Goal: Task Accomplishment & Management: Complete application form

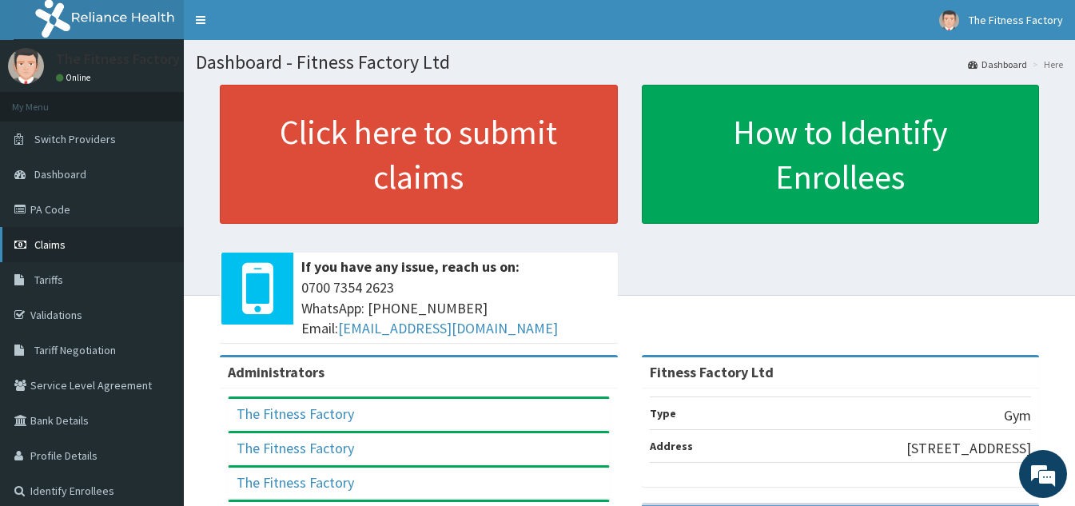
click at [66, 241] on link "Claims" at bounding box center [92, 244] width 184 height 35
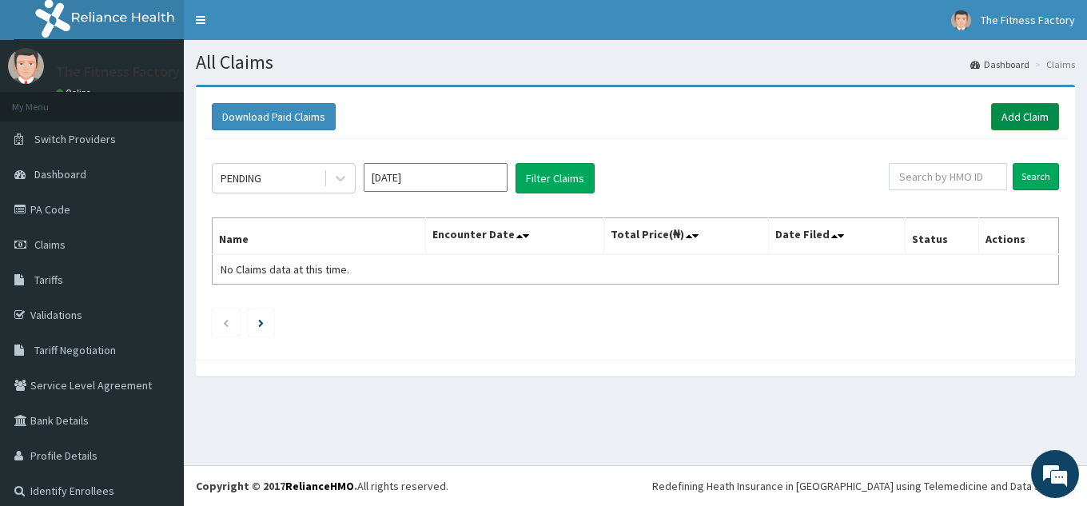
click at [1028, 125] on link "Add Claim" at bounding box center [1025, 116] width 68 height 27
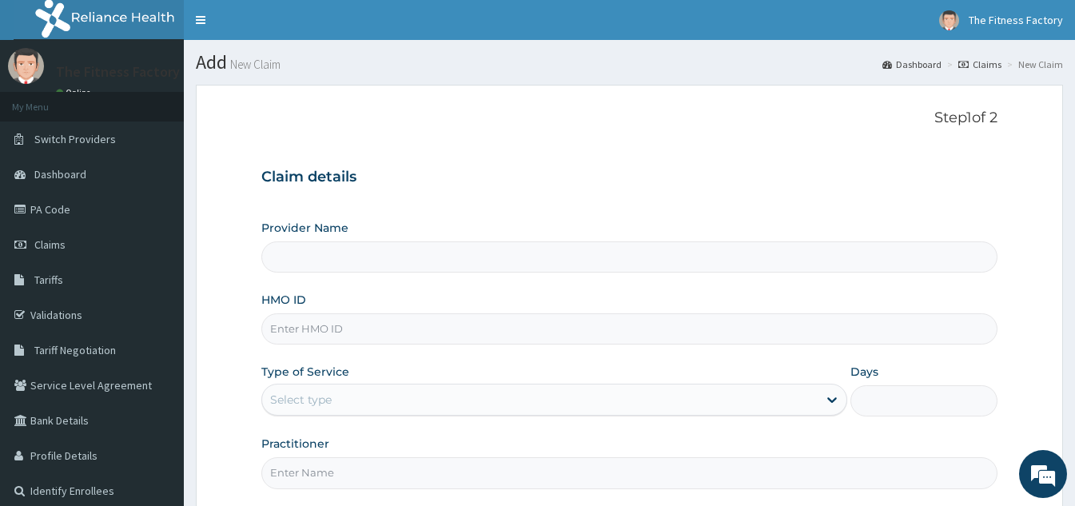
click at [566, 322] on input "HMO ID" at bounding box center [629, 328] width 736 height 31
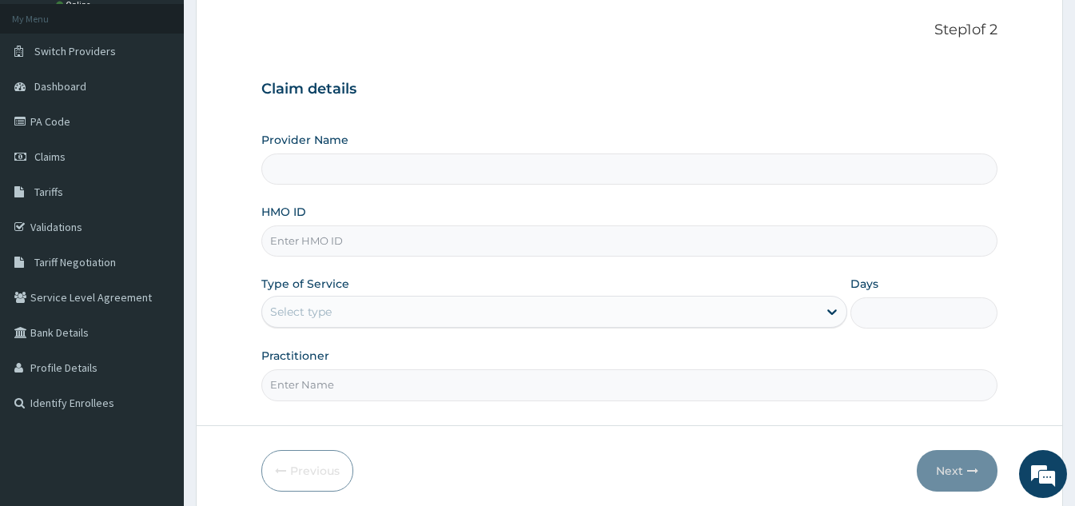
scroll to position [151, 0]
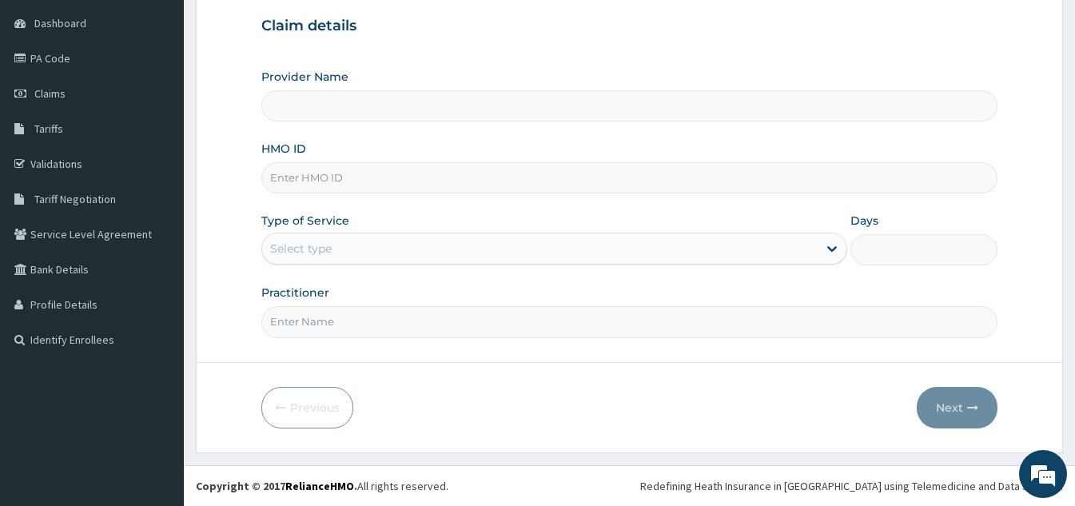
type input "Fitness Factory Ltd"
type input "1"
type input "QCN/10006/A"
click at [374, 318] on input "Practitioner" at bounding box center [629, 321] width 736 height 31
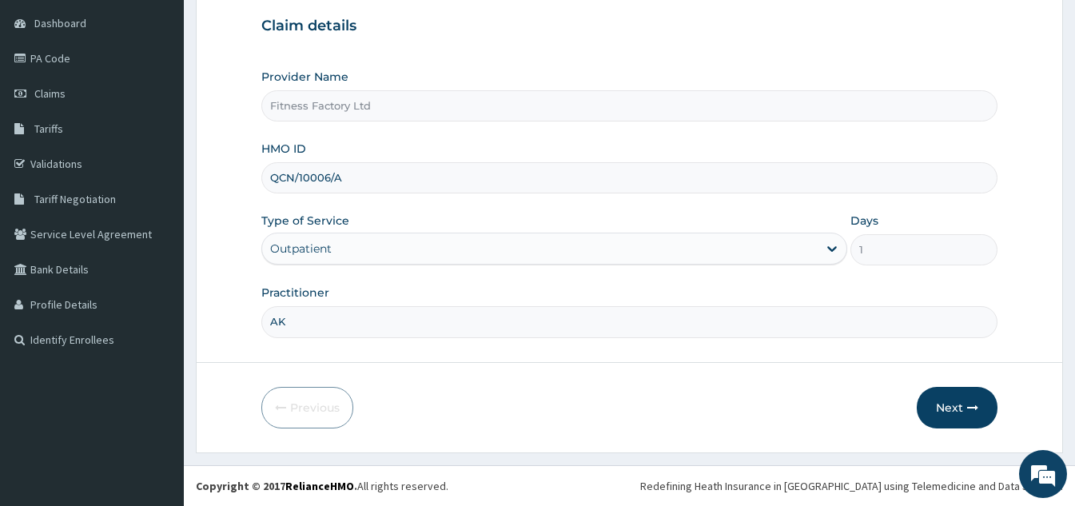
scroll to position [0, 0]
type input "AKASH"
click at [957, 406] on button "Next" at bounding box center [957, 408] width 81 height 42
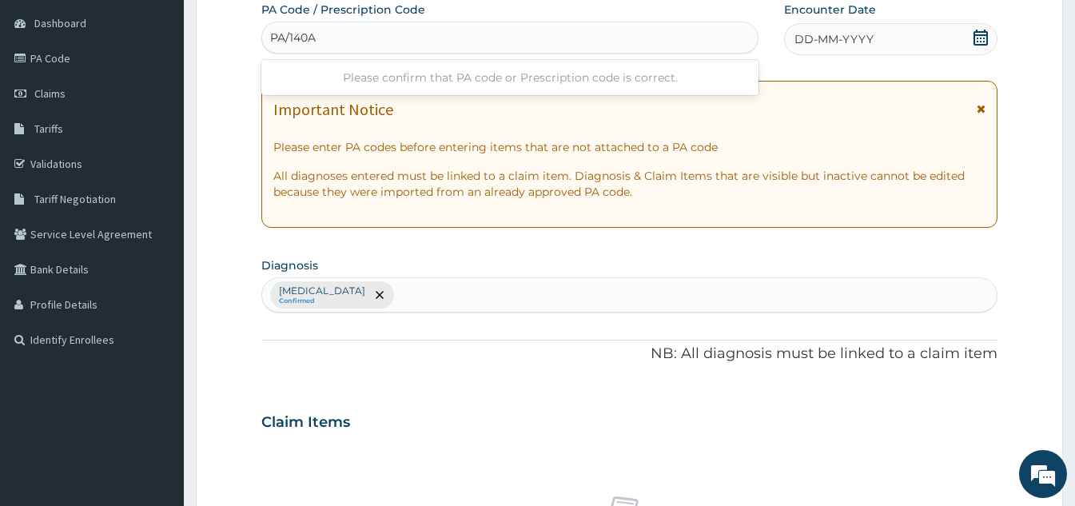
type input "PA/140A"
click at [566, 322] on div "PA Code / Prescription Code Use Up and Down to choose options, press Enter to s…" at bounding box center [629, 418] width 736 height 832
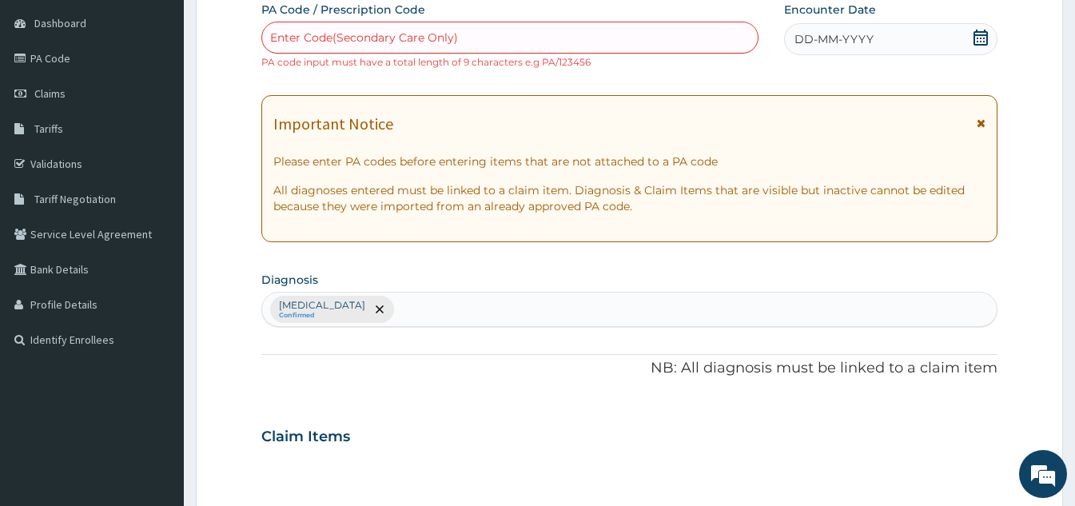
type input "1"
type input "PA/140AAB"
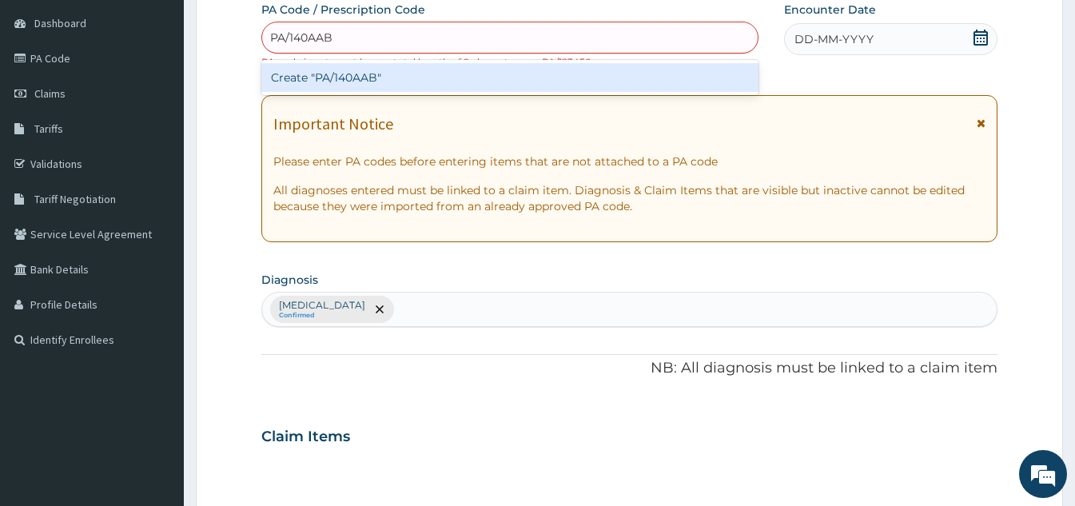
click at [362, 77] on div "Create "PA/140AAB"" at bounding box center [509, 77] width 497 height 29
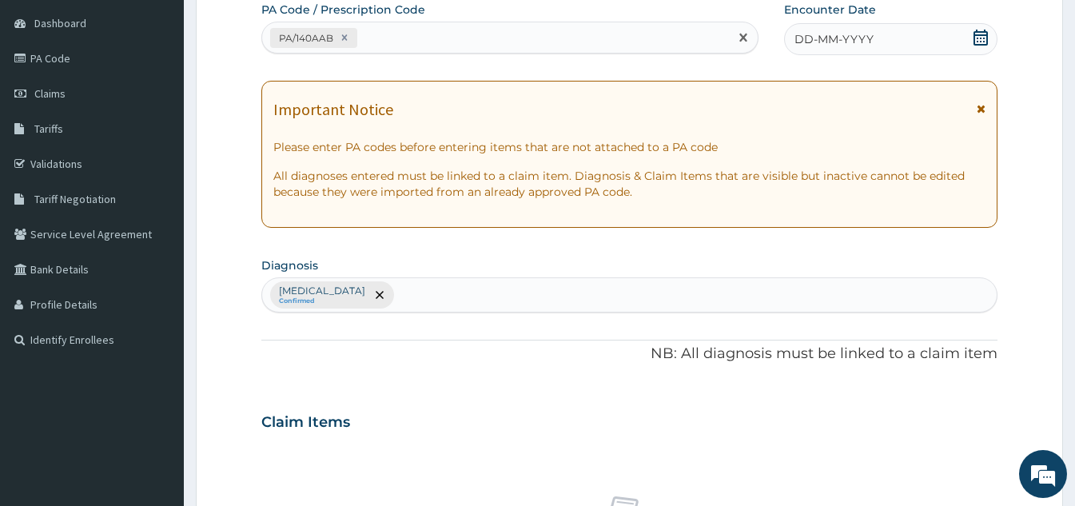
click at [869, 34] on span "DD-MM-YYYY" at bounding box center [833, 39] width 79 height 16
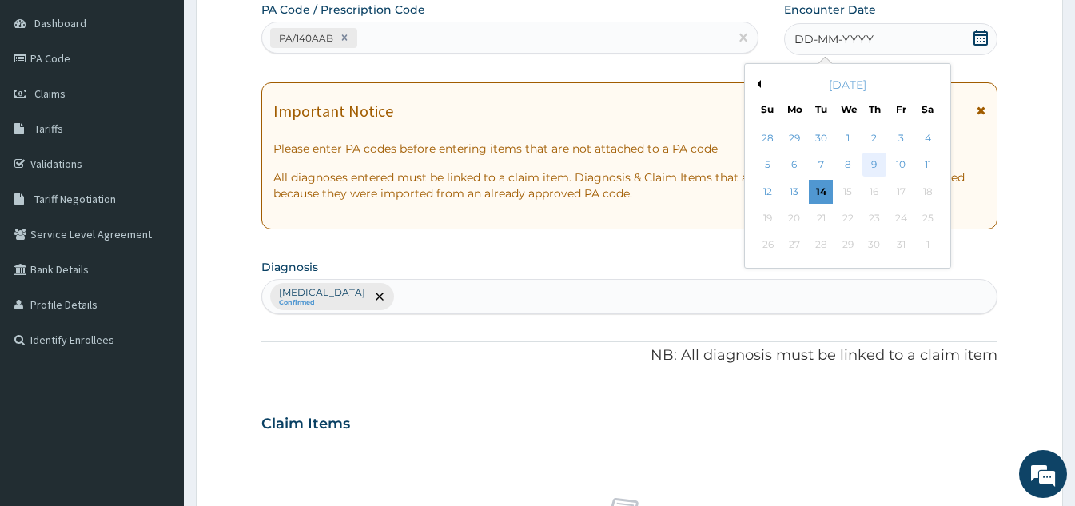
click at [880, 161] on div "9" at bounding box center [874, 165] width 24 height 24
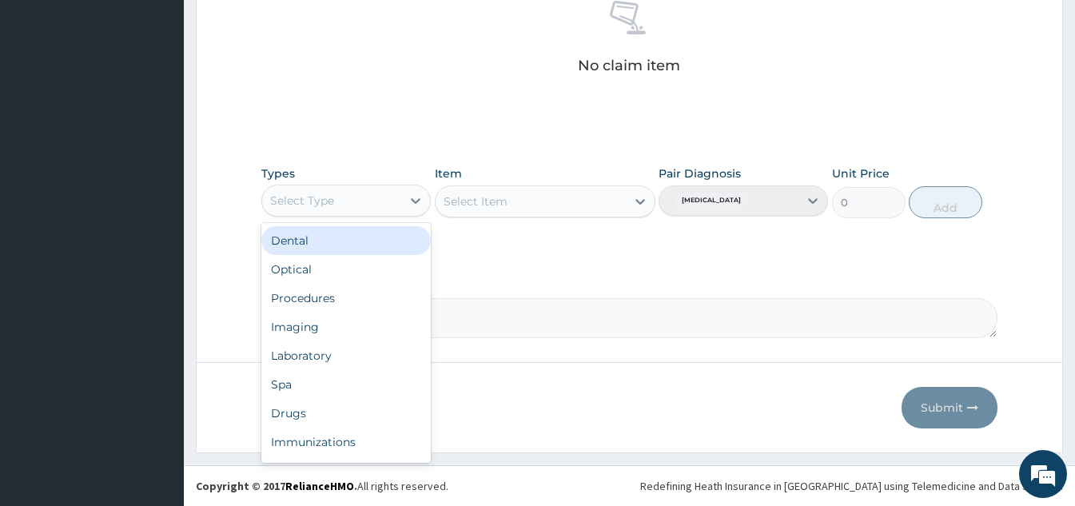
scroll to position [54, 0]
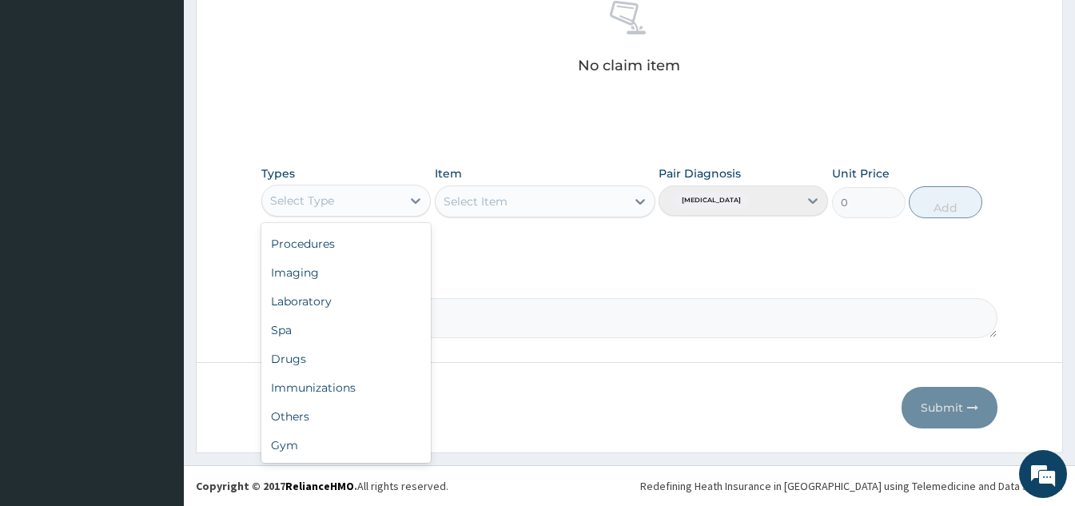
click at [393, 245] on div "Procedures" at bounding box center [345, 243] width 169 height 29
click at [353, 456] on div "Gym" at bounding box center [345, 445] width 169 height 29
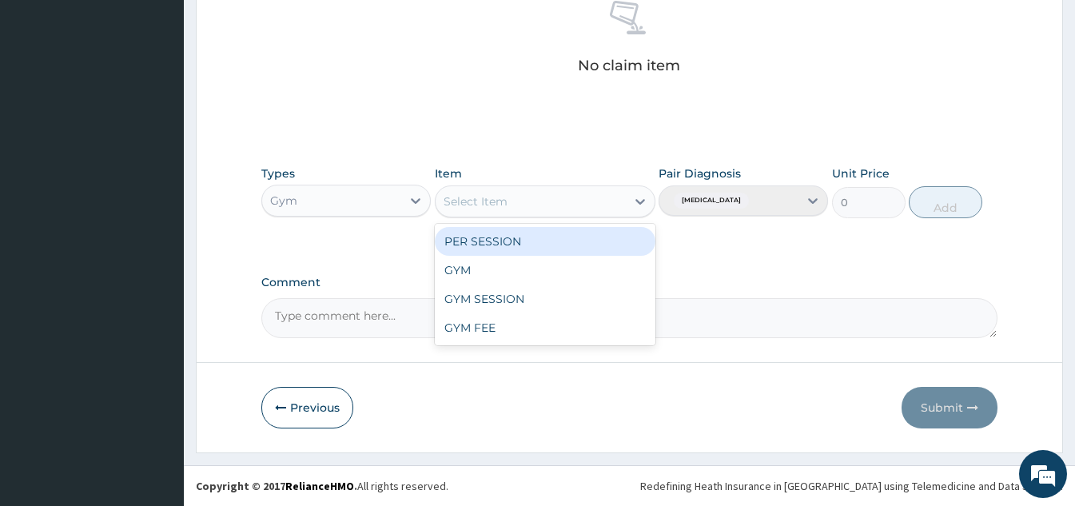
click at [533, 270] on div "GYM" at bounding box center [545, 270] width 221 height 29
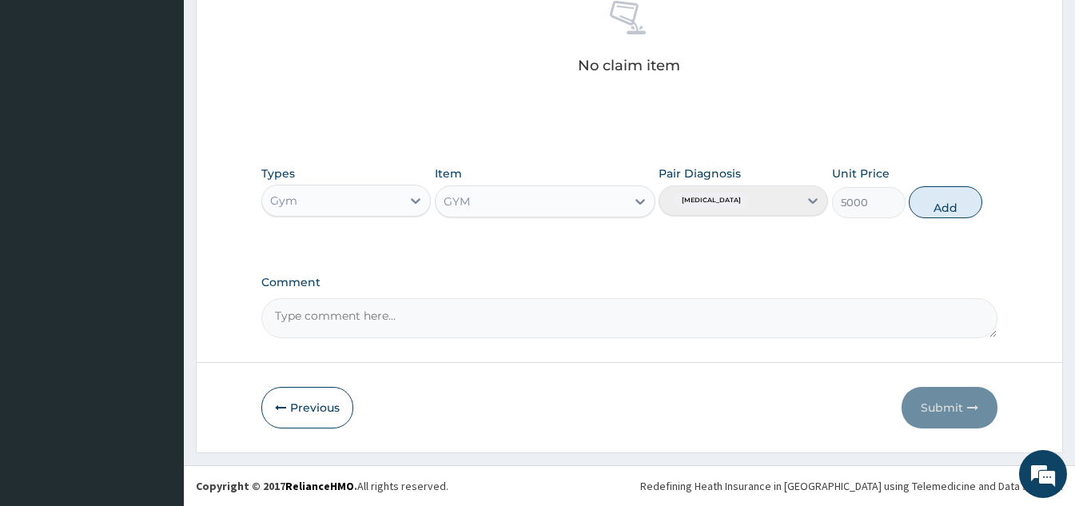
click at [914, 229] on div "Types Gym Item option GYM, selected. Select is focused ,type to refine list, pr…" at bounding box center [629, 203] width 736 height 93
click at [933, 195] on button "Add" at bounding box center [946, 202] width 74 height 32
type input "0"
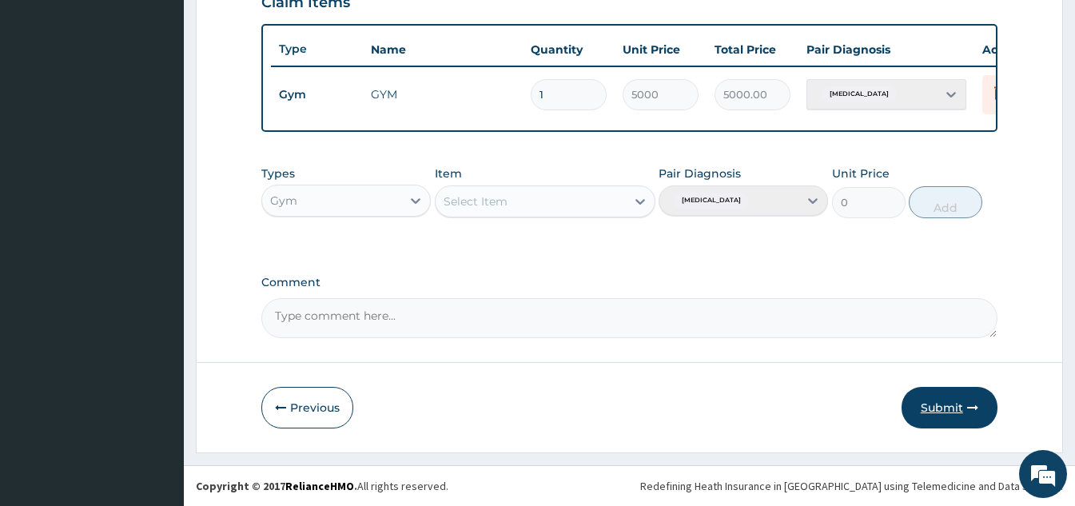
click at [932, 405] on button "Submit" at bounding box center [949, 408] width 96 height 42
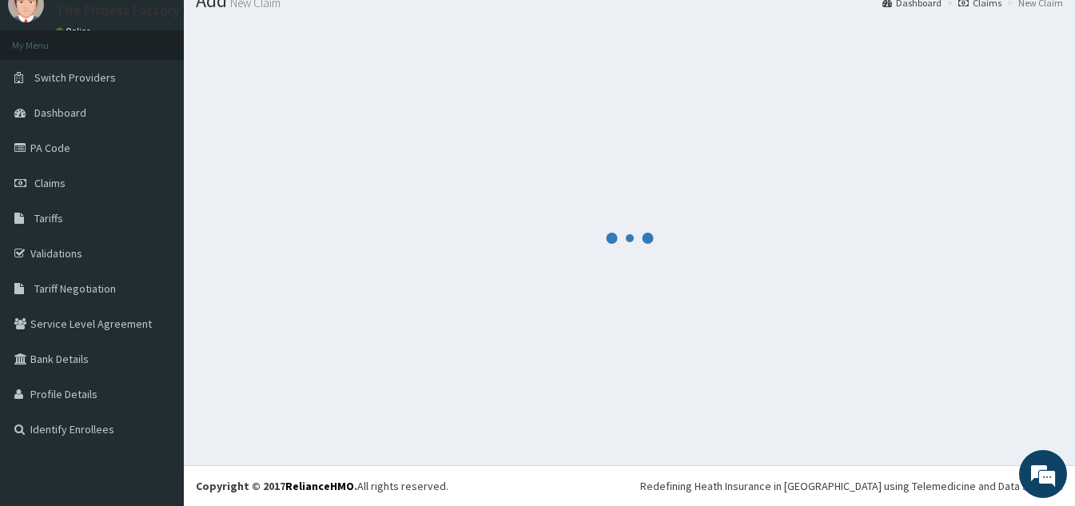
scroll to position [583, 0]
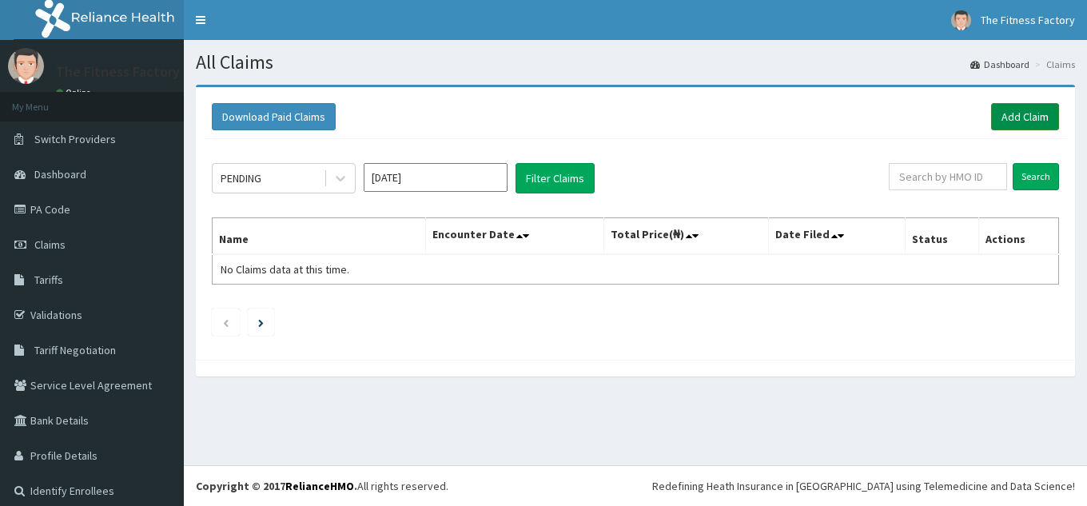
click at [1029, 106] on link "Add Claim" at bounding box center [1025, 116] width 68 height 27
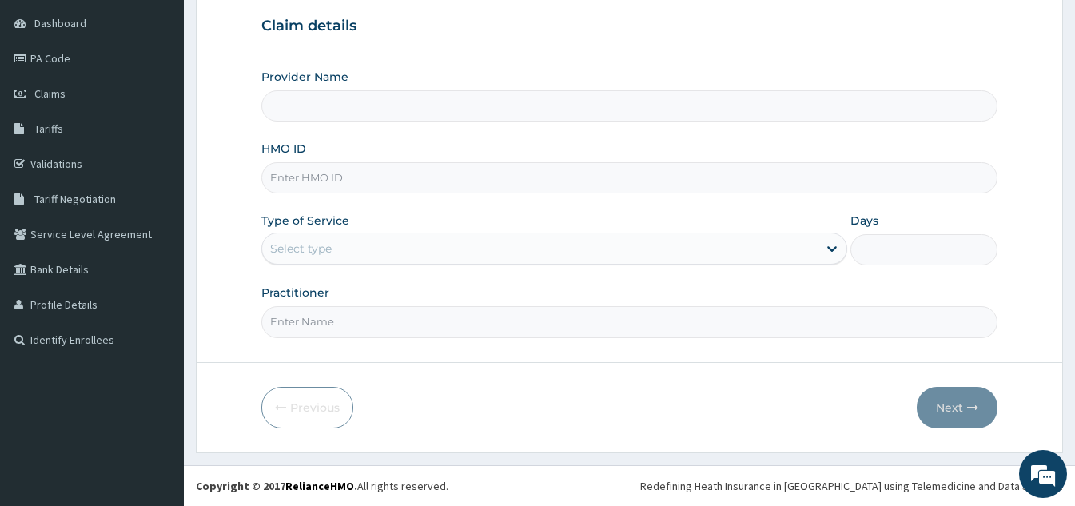
click at [521, 179] on input "HMO ID" at bounding box center [629, 177] width 736 height 31
type input "Fitness Factory Ltd"
type input "1"
type input "QCN/10006/A"
click at [392, 334] on input "Practitioner" at bounding box center [629, 321] width 736 height 31
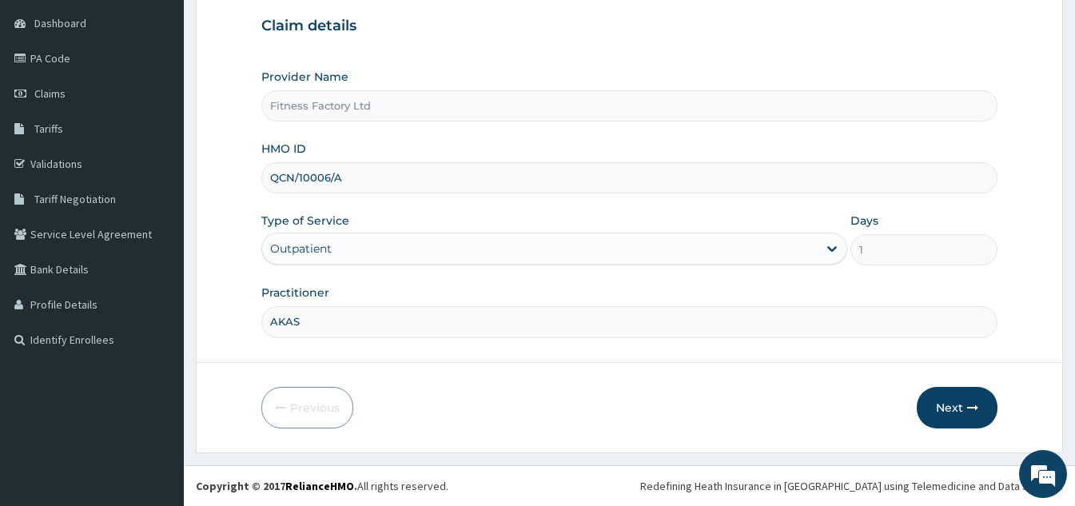
type input "AKASH"
click at [957, 411] on button "Next" at bounding box center [957, 408] width 81 height 42
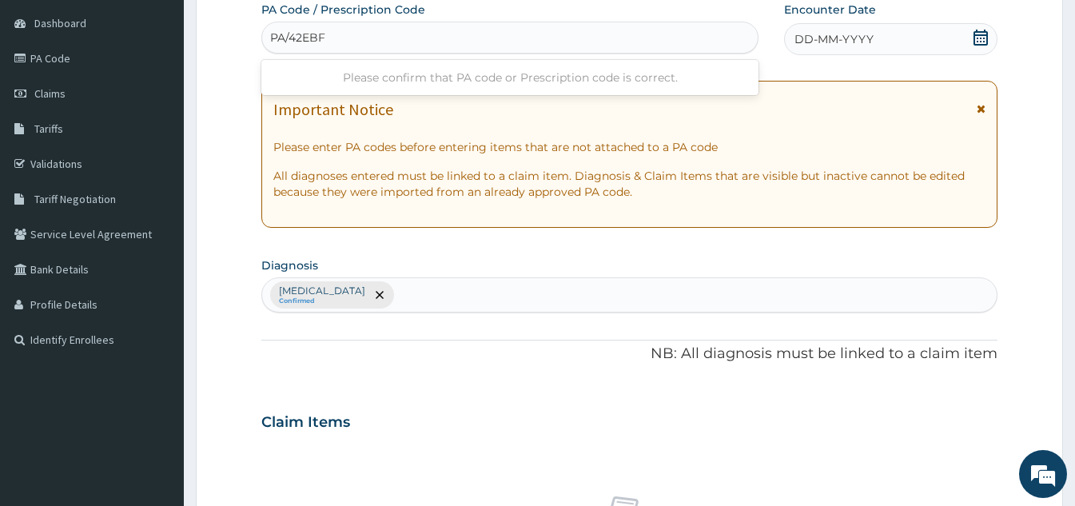
type input "PA/42EBF7"
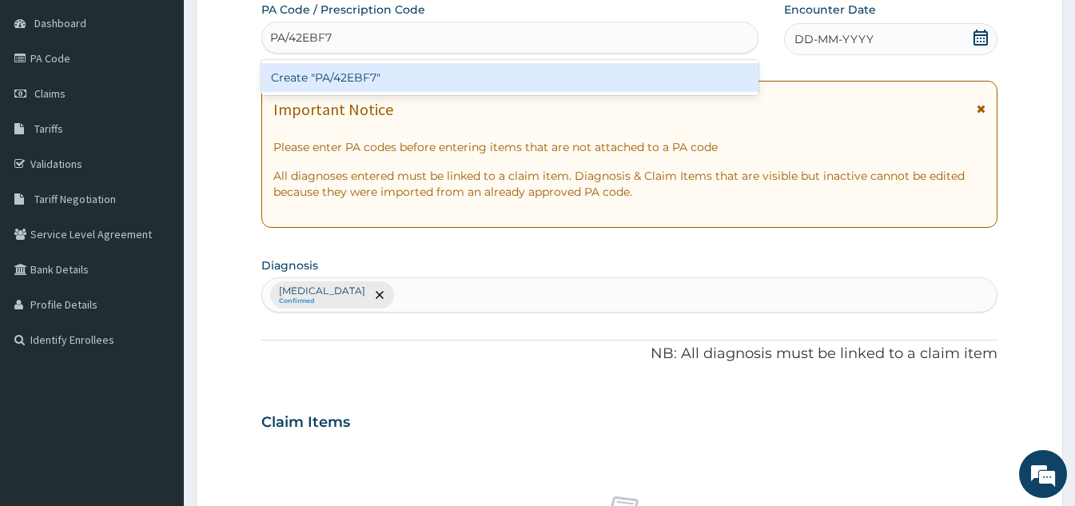
click at [383, 67] on div "Create "PA/42EBF7"" at bounding box center [509, 77] width 497 height 29
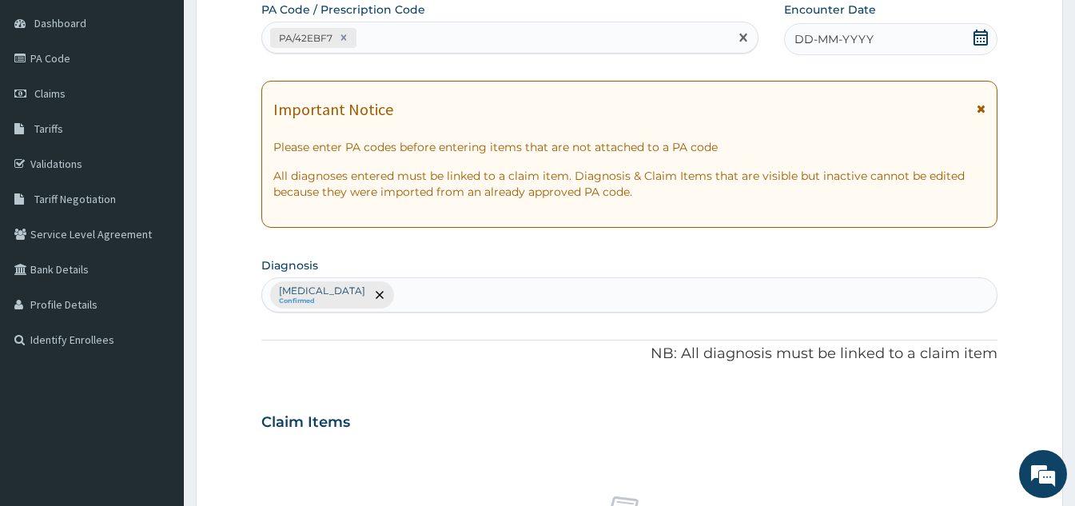
click at [861, 30] on div "DD-MM-YYYY" at bounding box center [890, 39] width 213 height 32
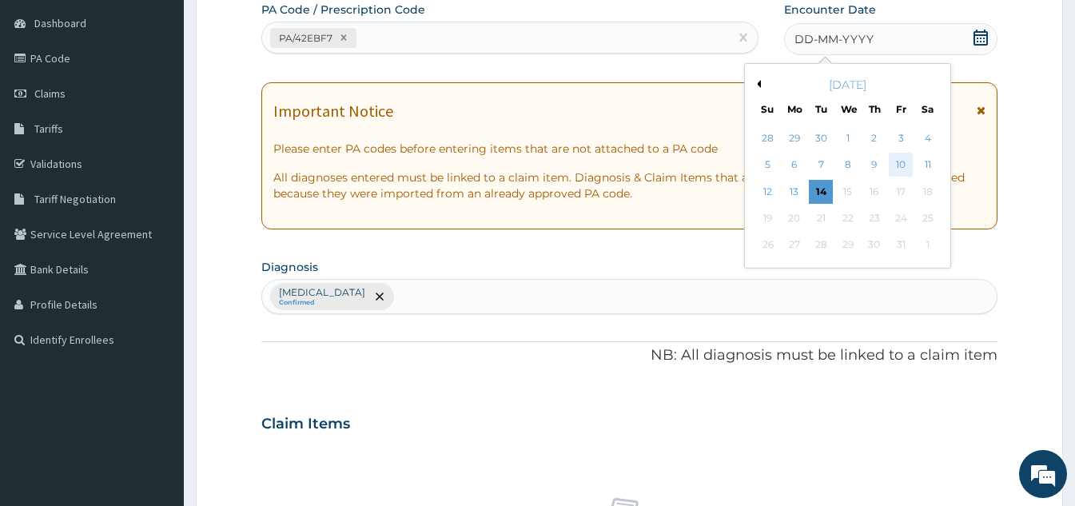
click at [899, 165] on div "10" at bounding box center [901, 165] width 24 height 24
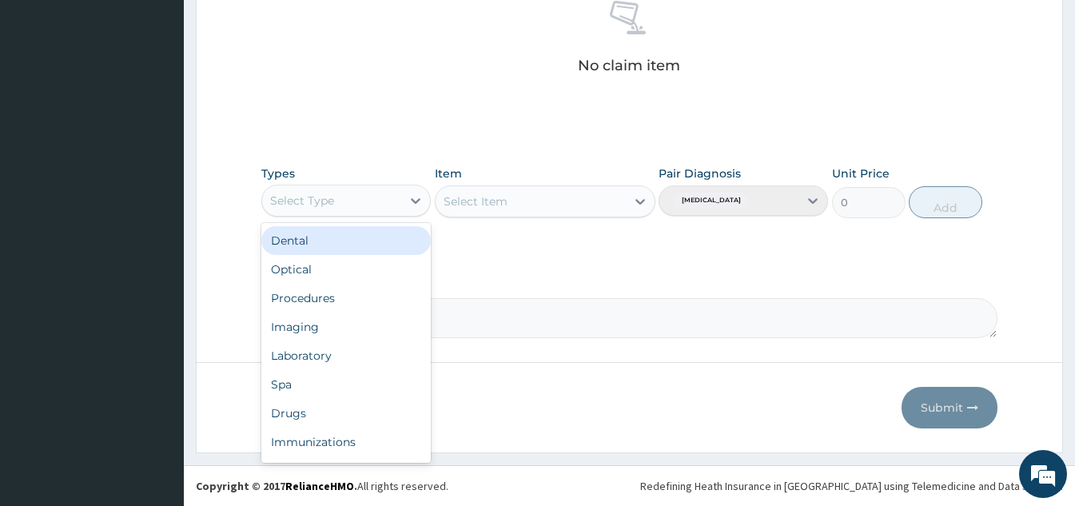
scroll to position [54, 0]
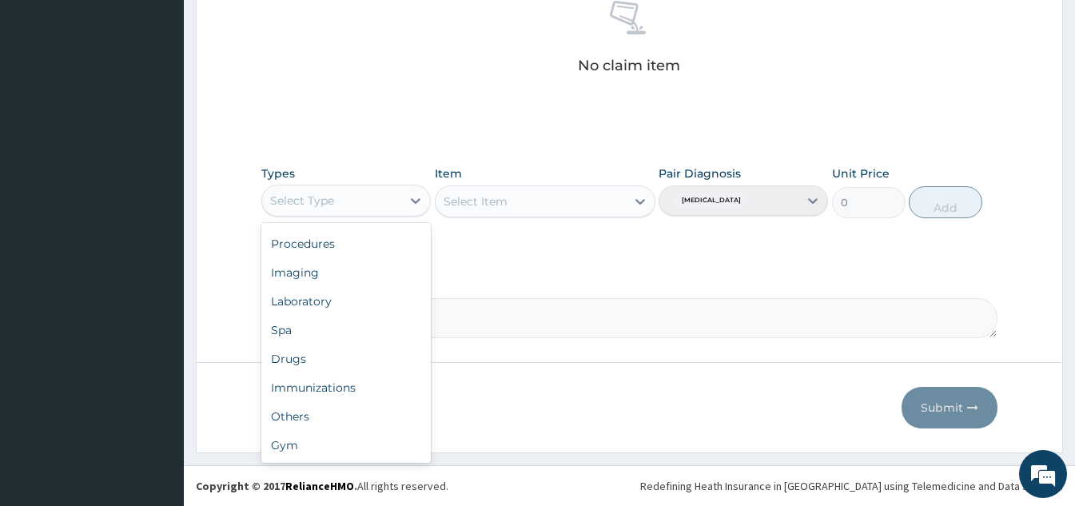
click at [289, 448] on div "Gym" at bounding box center [345, 445] width 169 height 29
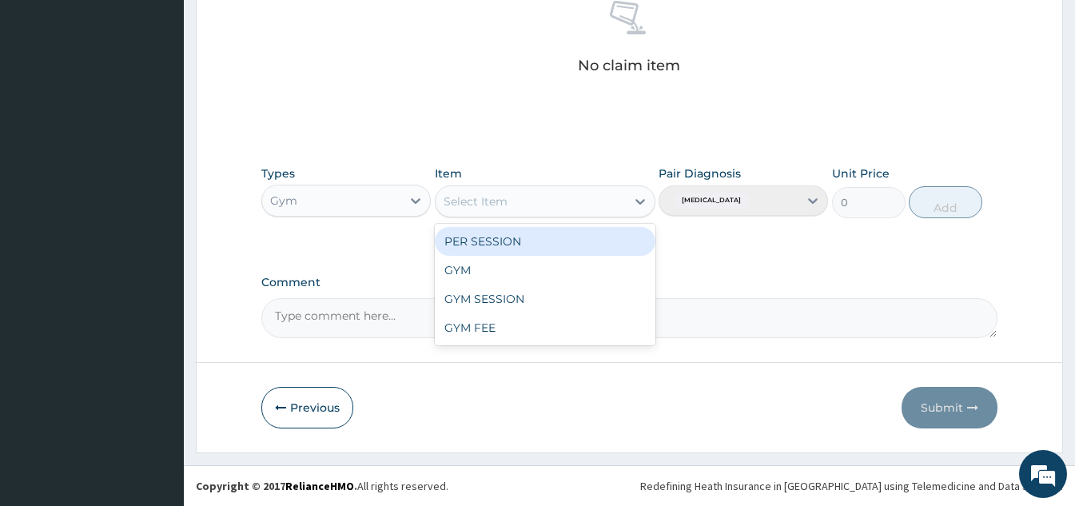
click at [535, 273] on div "GYM" at bounding box center [545, 270] width 221 height 29
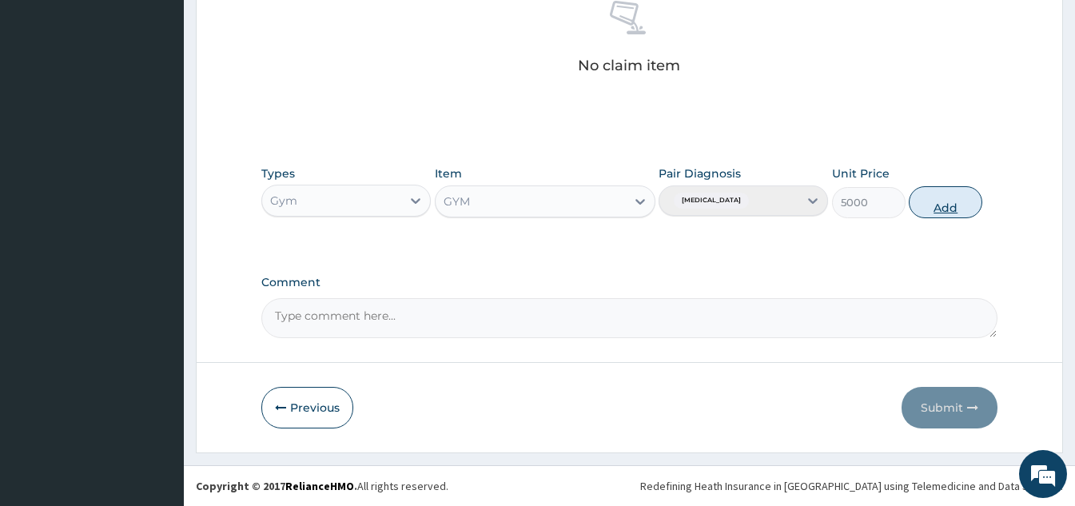
click at [954, 209] on button "Add" at bounding box center [946, 202] width 74 height 32
type input "0"
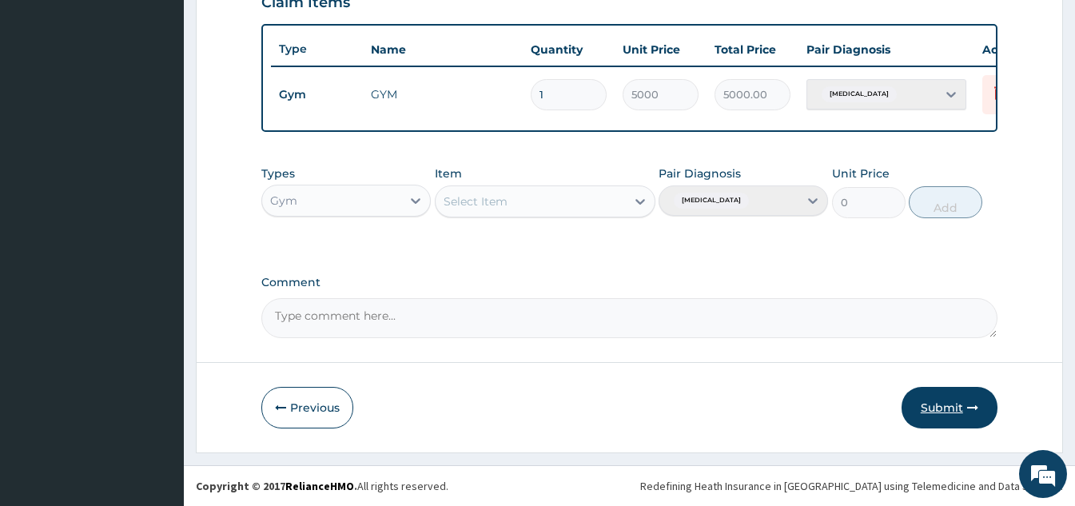
click at [959, 400] on button "Submit" at bounding box center [949, 408] width 96 height 42
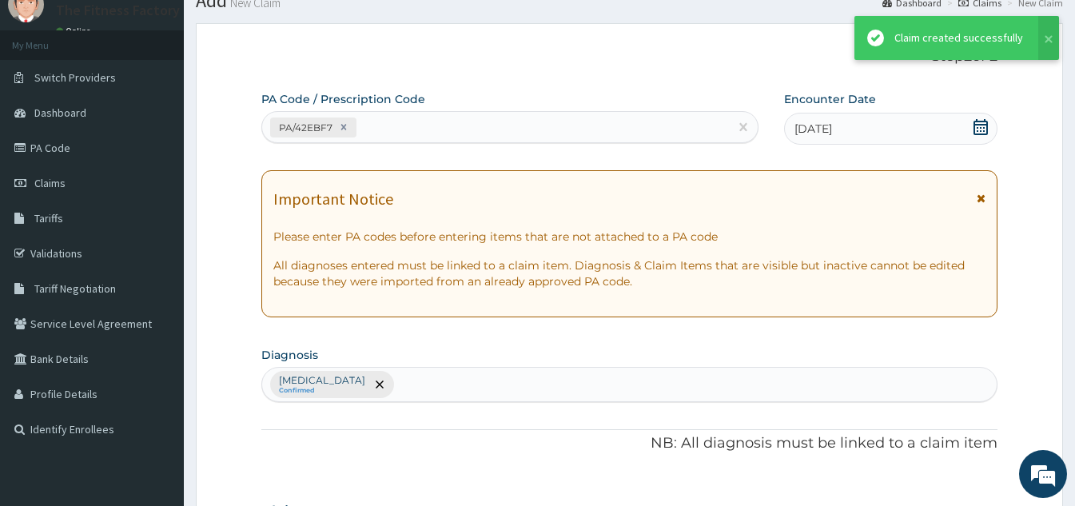
scroll to position [583, 0]
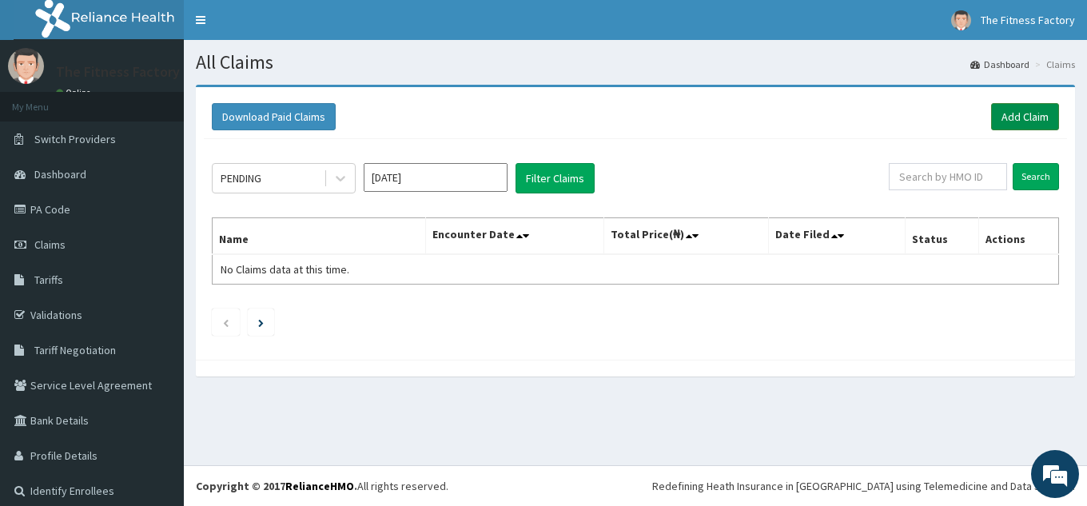
click at [991, 129] on link "Add Claim" at bounding box center [1025, 116] width 68 height 27
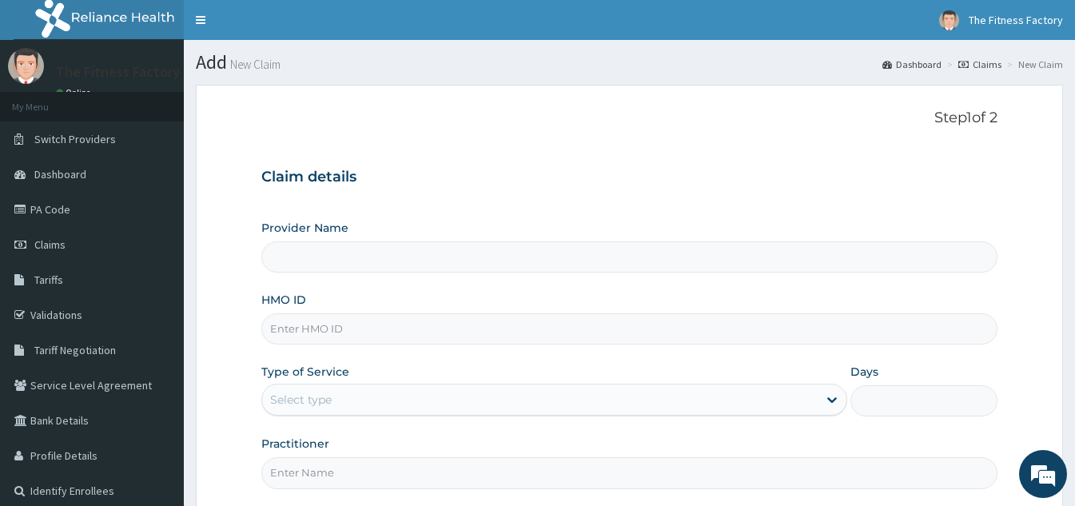
scroll to position [151, 0]
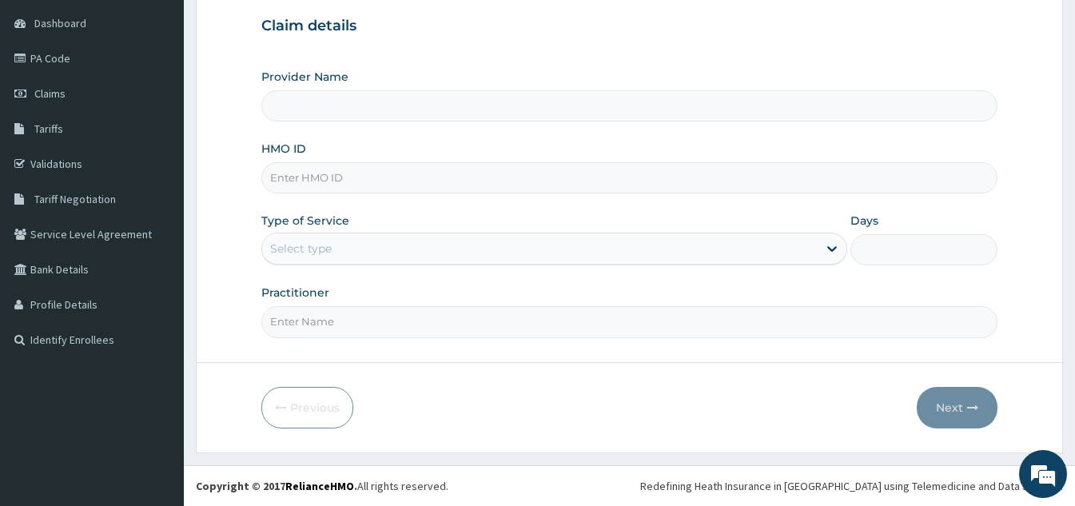
click at [481, 172] on input "HMO ID" at bounding box center [629, 177] width 736 height 31
type input "QC"
type input "Fitness Factory Ltd"
type input "1"
type input "QCN/10006/A"
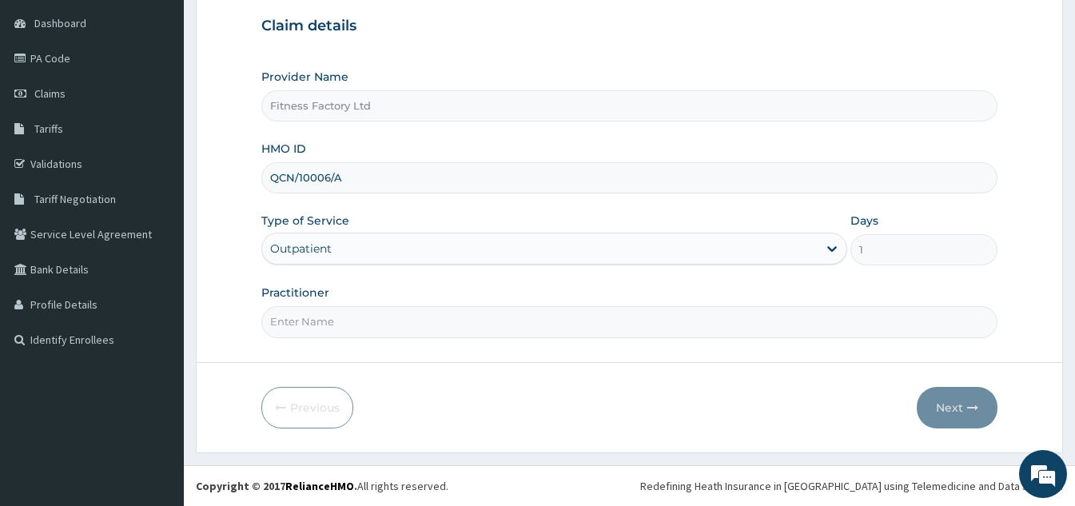
click at [380, 348] on form "Step 1 of 2 Claim details Provider Name Fitness Factory Ltd HMO ID QCN/10006/A …" at bounding box center [629, 193] width 867 height 519
click at [408, 336] on input "Practitioner" at bounding box center [629, 321] width 736 height 31
type input "AKASH"
click at [977, 425] on button "Next" at bounding box center [957, 408] width 81 height 42
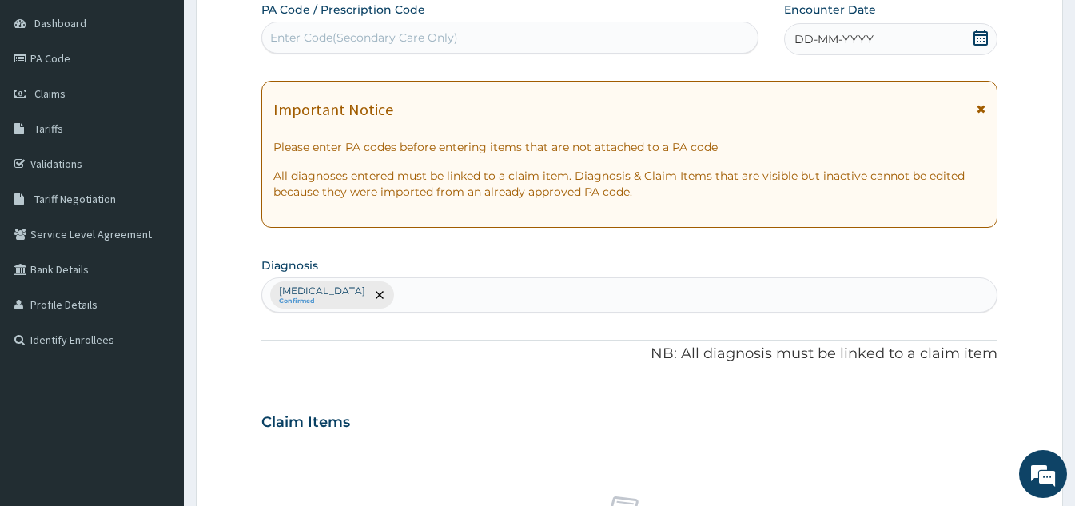
scroll to position [0, 0]
type input "PA/781D50"
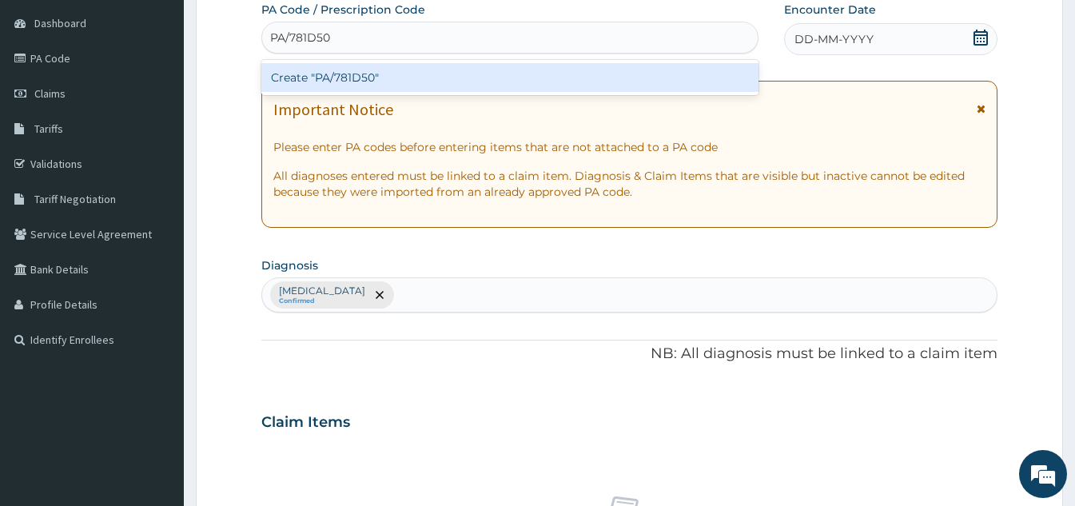
click at [471, 76] on div "Create "PA/781D50"" at bounding box center [509, 77] width 497 height 29
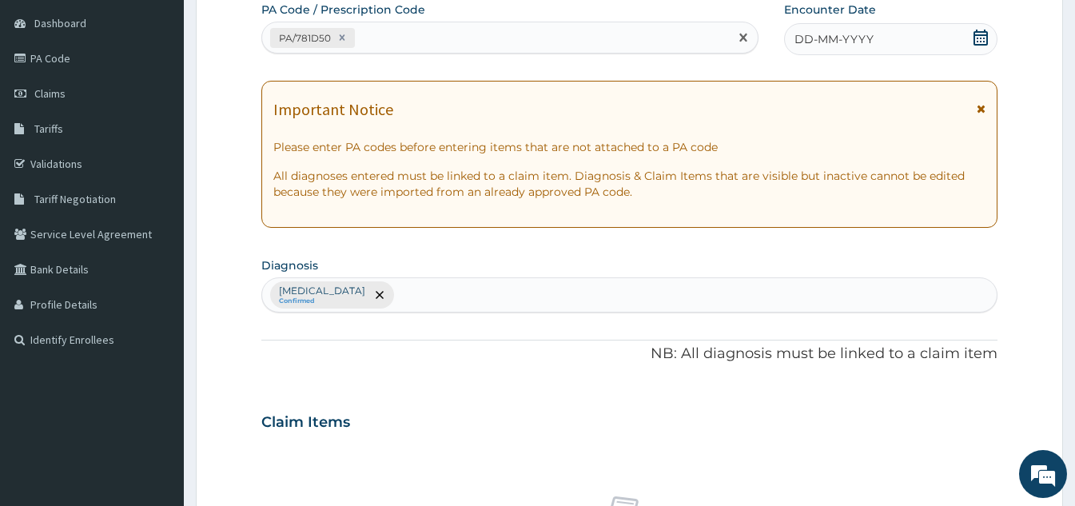
click at [885, 52] on div "DD-MM-YYYY" at bounding box center [890, 39] width 213 height 32
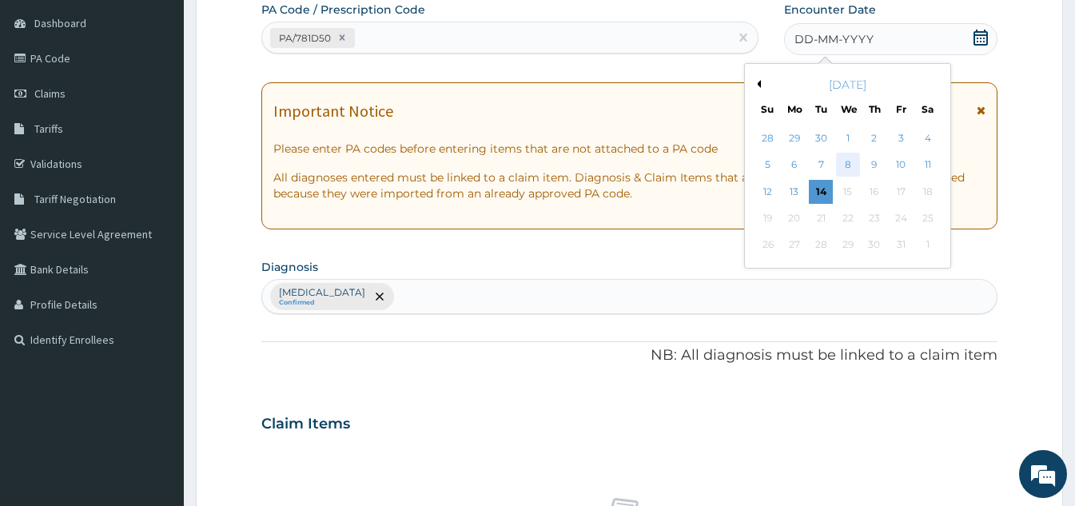
click at [846, 167] on div "8" at bounding box center [848, 165] width 24 height 24
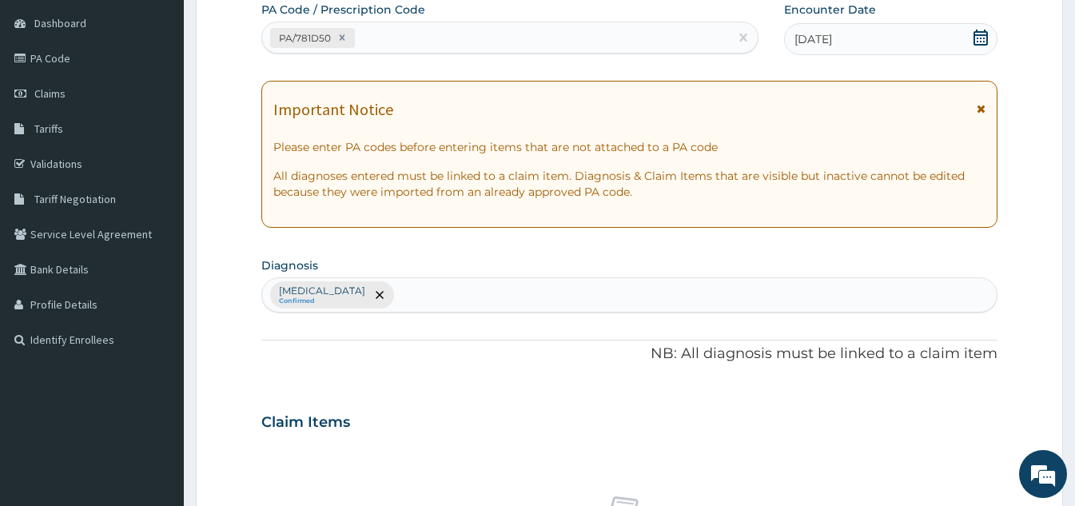
click at [832, 43] on span "[DATE]" at bounding box center [813, 39] width 38 height 16
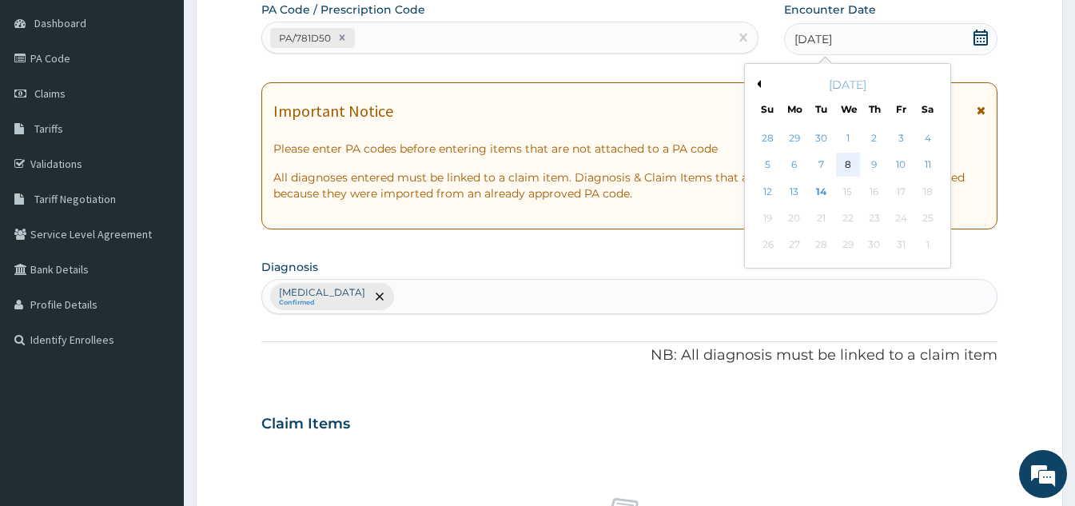
click at [849, 171] on div "8" at bounding box center [848, 165] width 24 height 24
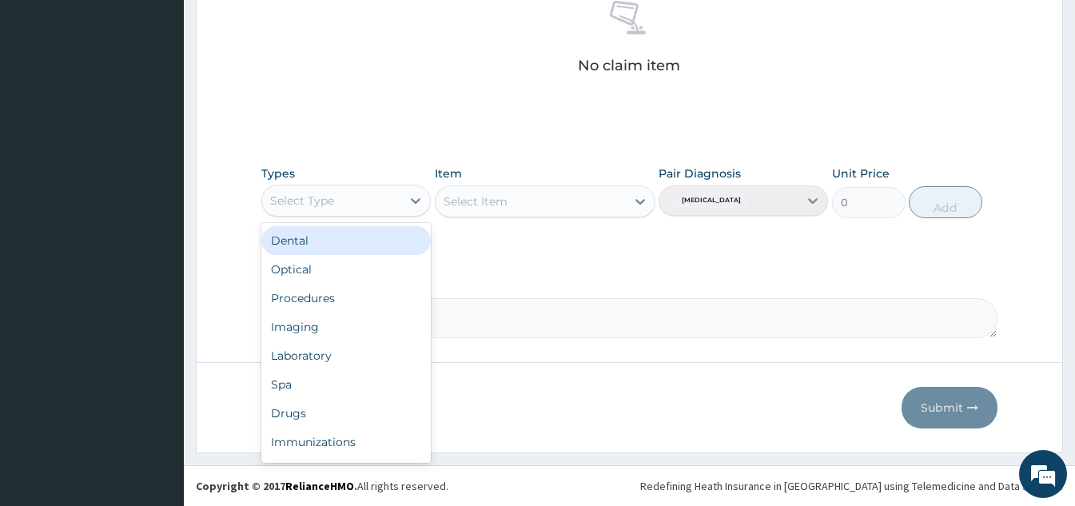
scroll to position [54, 0]
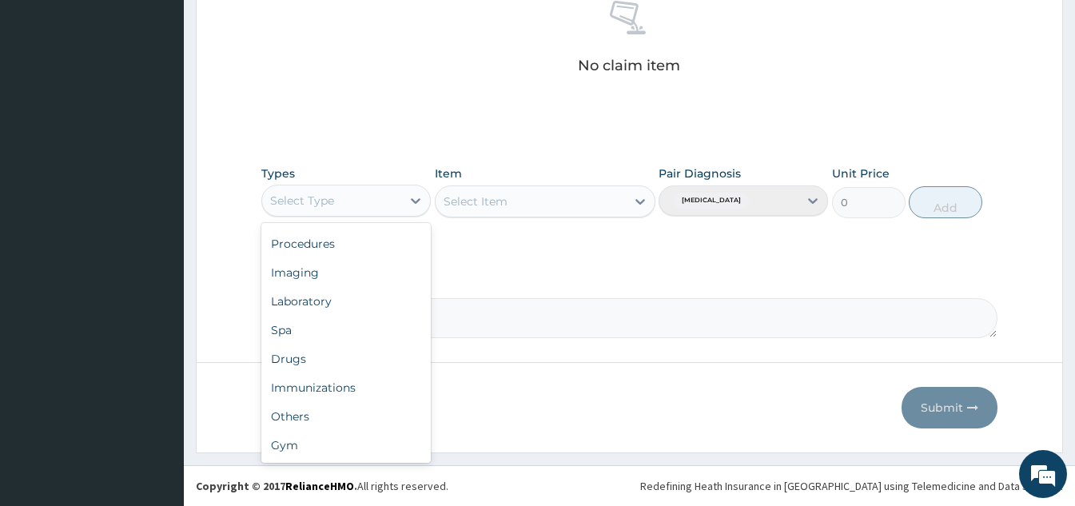
click at [330, 448] on div "Gym" at bounding box center [345, 445] width 169 height 29
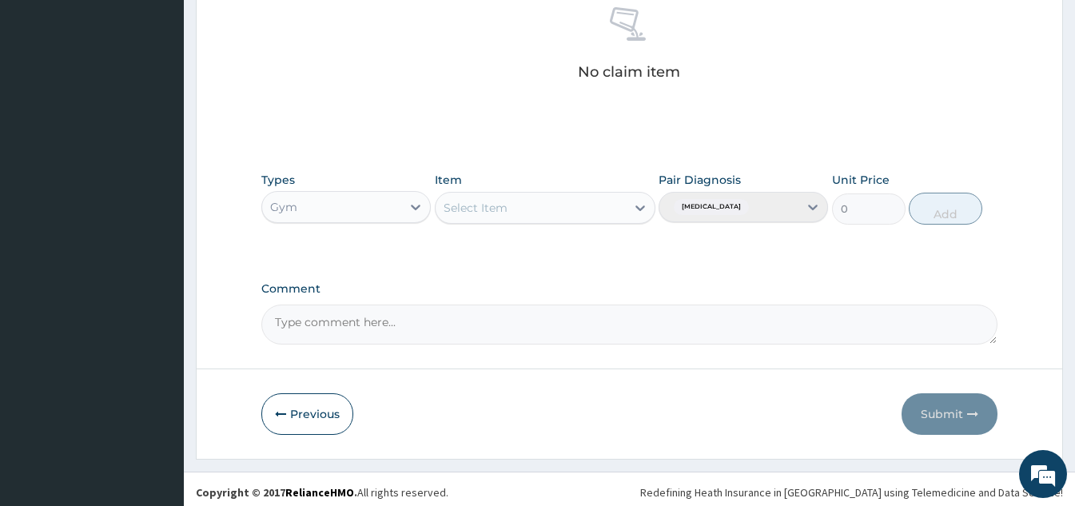
scroll to position [647, 0]
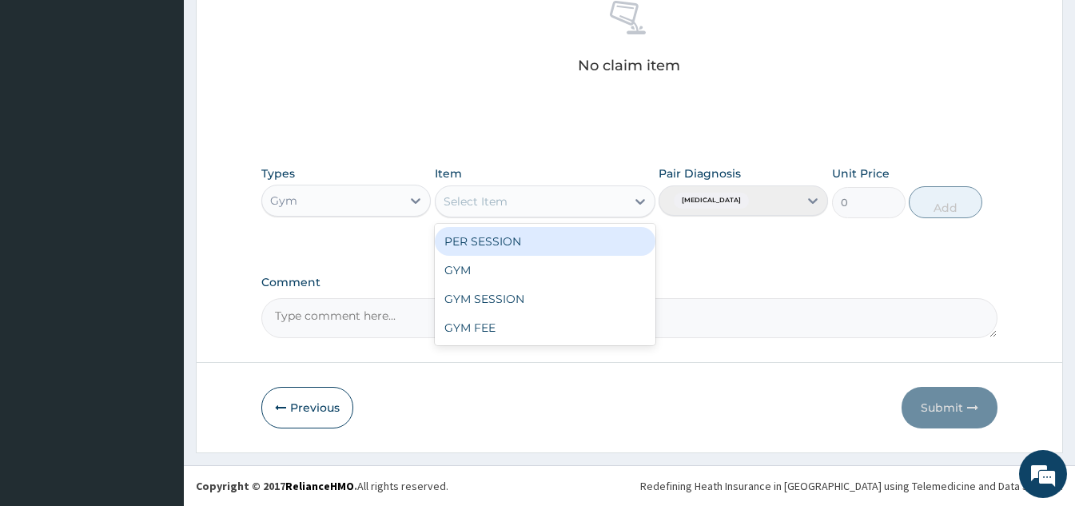
click at [531, 265] on div "GYM" at bounding box center [545, 270] width 221 height 29
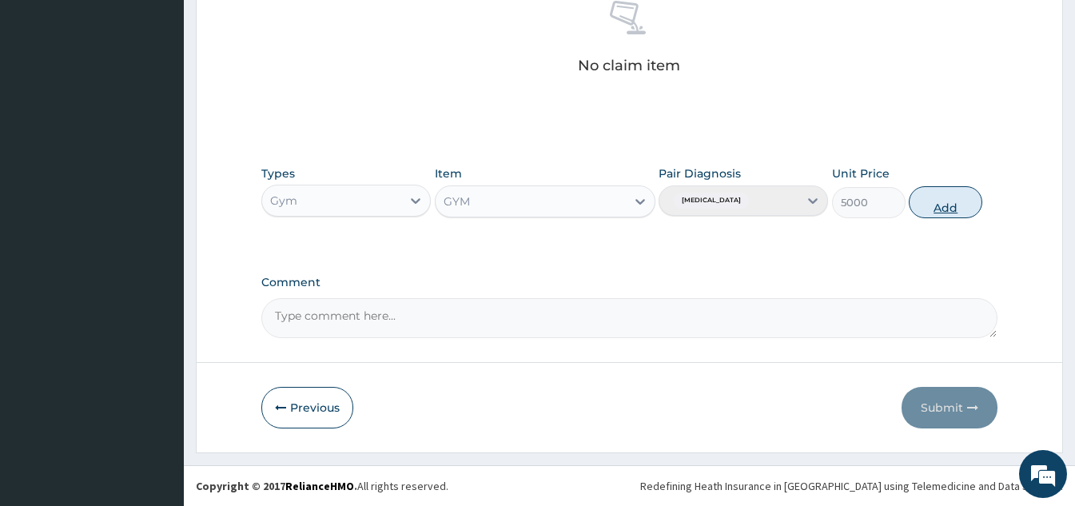
click at [973, 191] on button "Add" at bounding box center [946, 202] width 74 height 32
type input "0"
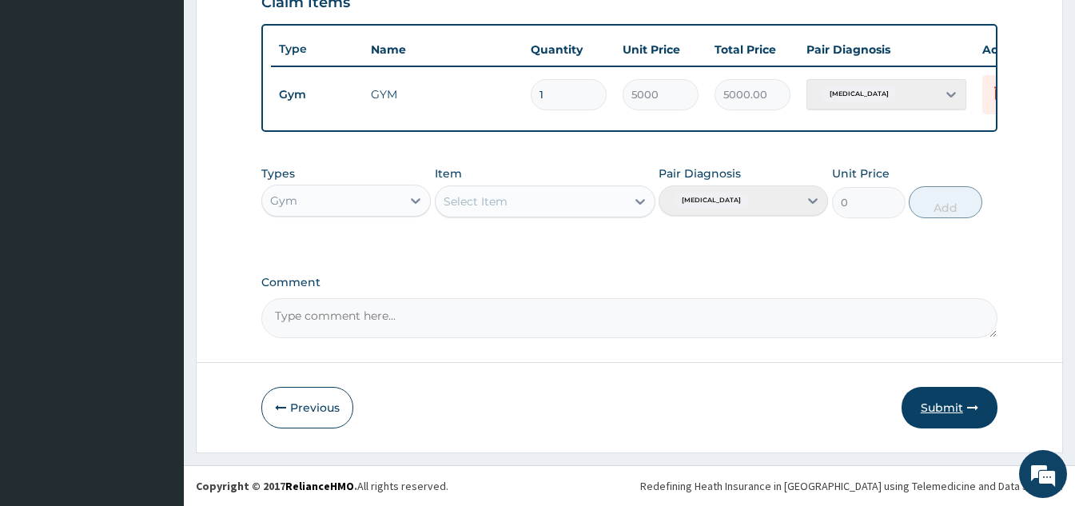
click at [950, 410] on button "Submit" at bounding box center [949, 408] width 96 height 42
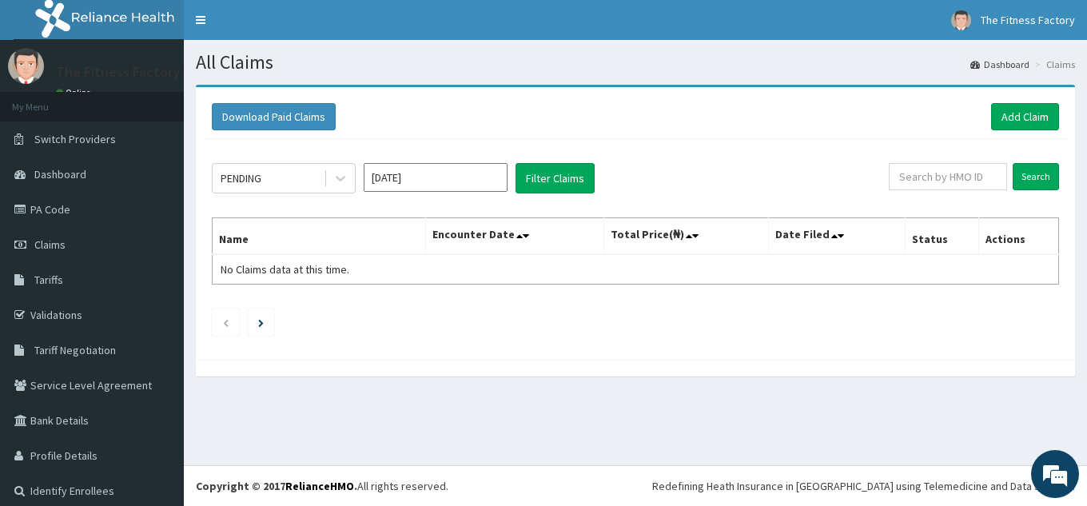
click at [1004, 143] on div "PENDING [DATE] Filter Claims Search Name Encounter Date Total Price(₦) Date Fil…" at bounding box center [635, 245] width 863 height 213
click at [1025, 129] on link "Add Claim" at bounding box center [1025, 116] width 68 height 27
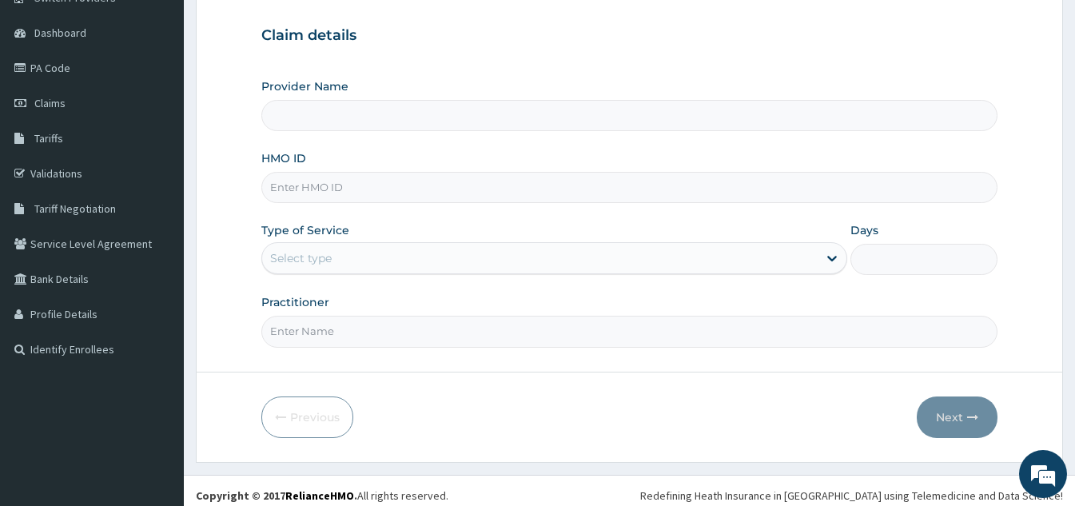
scroll to position [143, 0]
click at [530, 181] on input "HMO ID" at bounding box center [629, 185] width 736 height 31
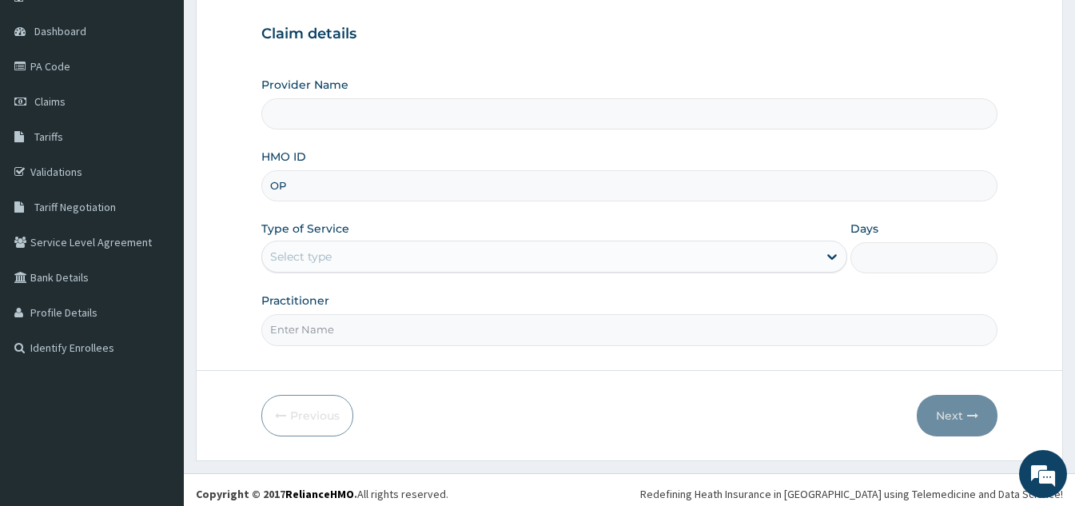
type input "OPM"
type input "Fitness Factory Ltd"
type input "1"
type input "OPN/10011/C"
click at [364, 324] on input "Practitioner" at bounding box center [629, 329] width 736 height 31
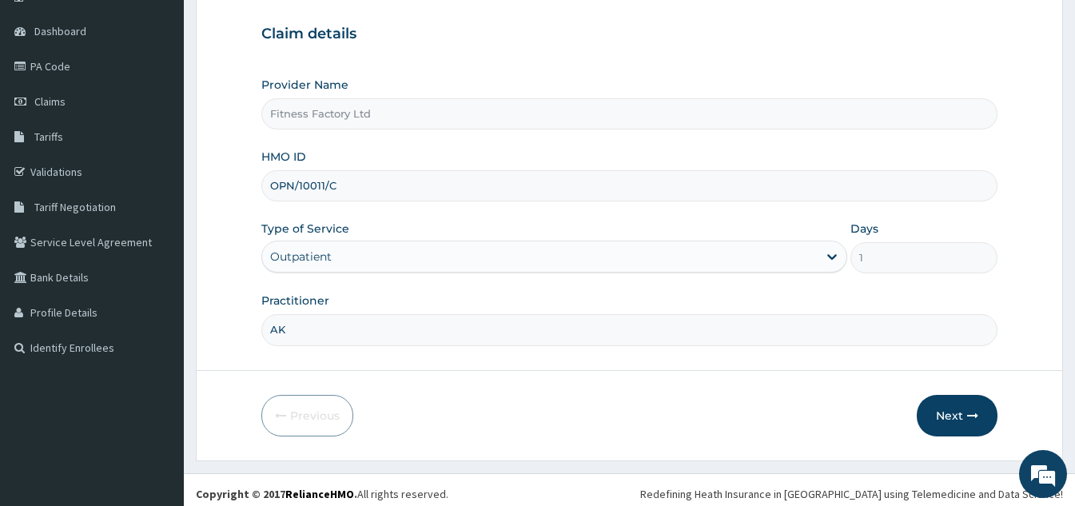
scroll to position [0, 0]
type input "AKASH"
click at [929, 417] on button "Next" at bounding box center [957, 416] width 81 height 42
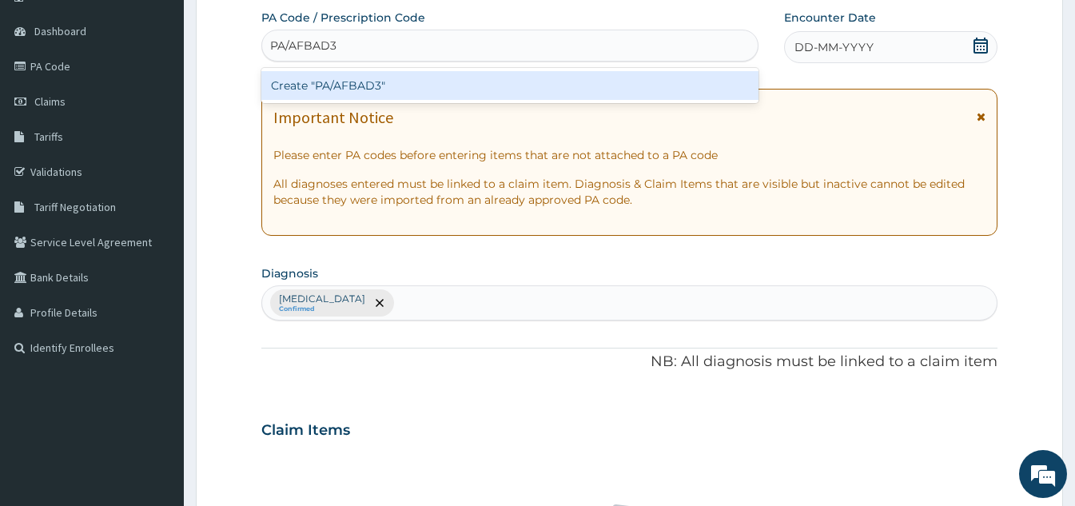
click at [271, 47] on input "PA/AFBAD3" at bounding box center [304, 46] width 68 height 16
click at [273, 47] on input "PA/AFBAD3" at bounding box center [304, 46] width 68 height 16
type input "PA/AFBAD3"
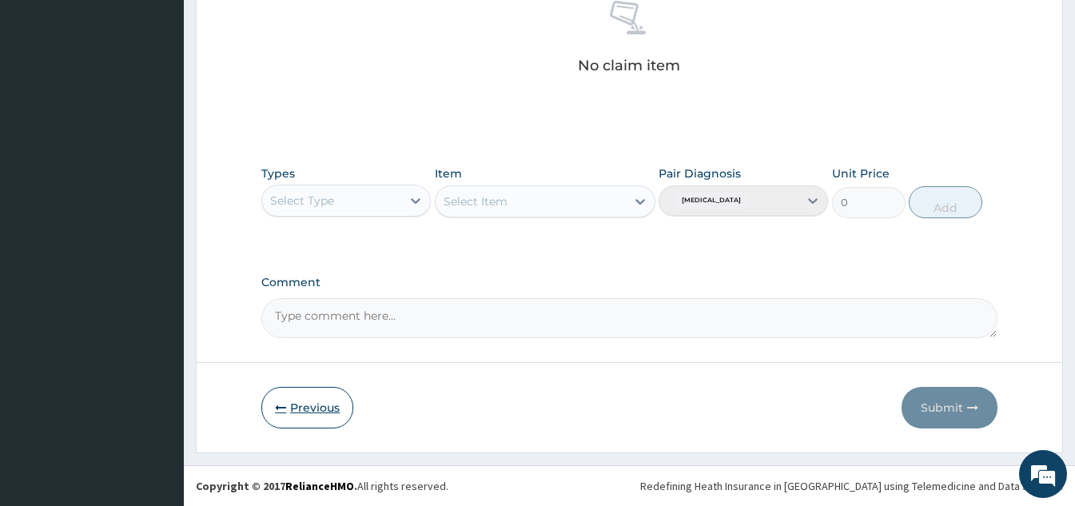
click at [312, 408] on button "Previous" at bounding box center [307, 408] width 92 height 42
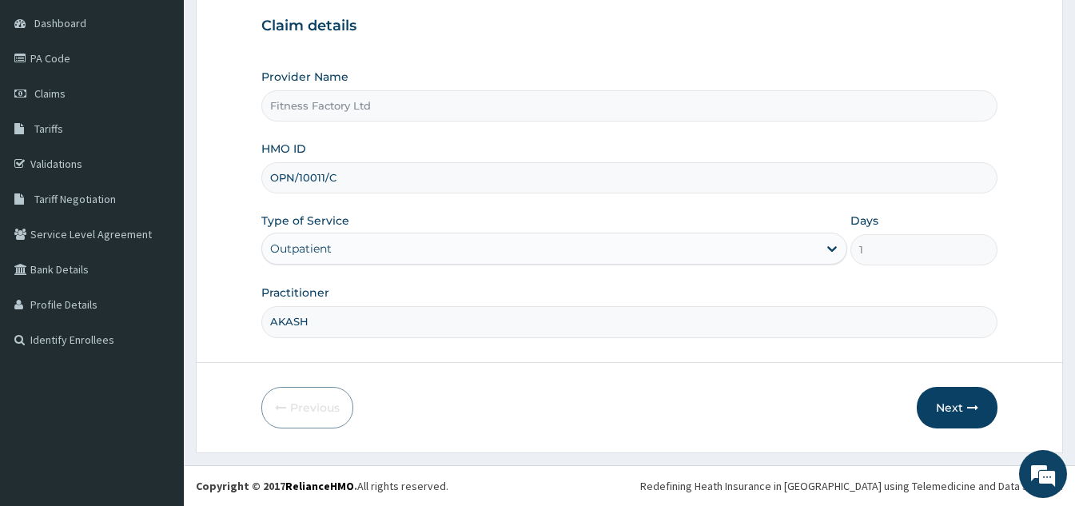
click at [485, 185] on input "OPN/10011/C" at bounding box center [629, 177] width 736 height 31
type input "OPN/10011/D"
click at [949, 398] on button "Next" at bounding box center [957, 408] width 81 height 42
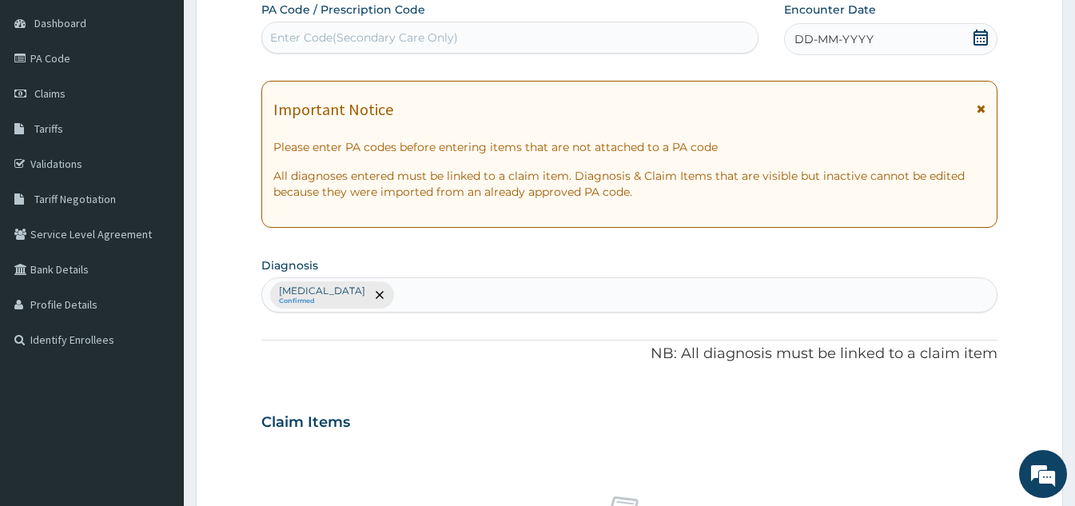
paste input "PA/AFBAD3"
type input "PA/AFBAD3"
paste input "PA/AFBAD3"
type input "PA/AFBAD3"
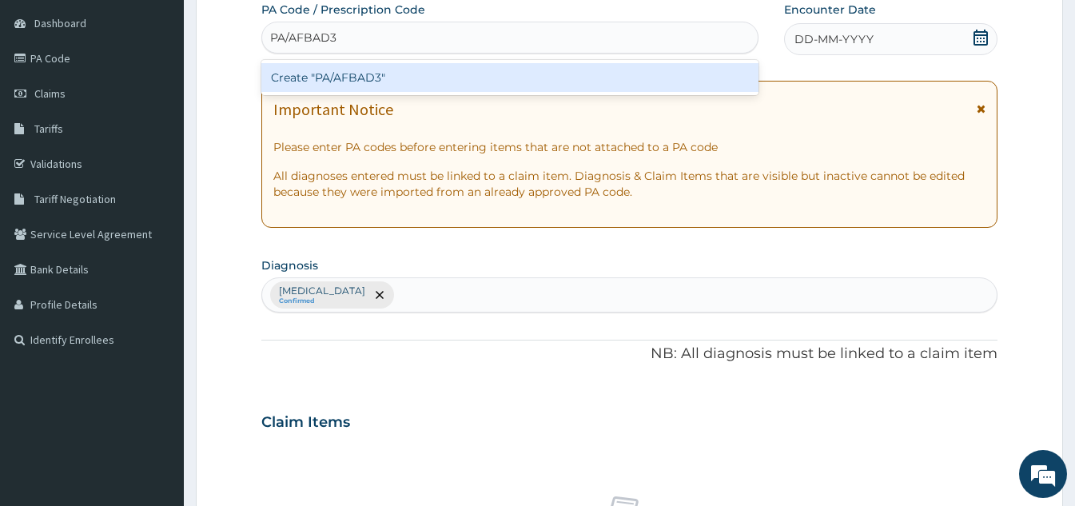
click at [399, 83] on div "Create "PA/AFBAD3"" at bounding box center [509, 77] width 497 height 29
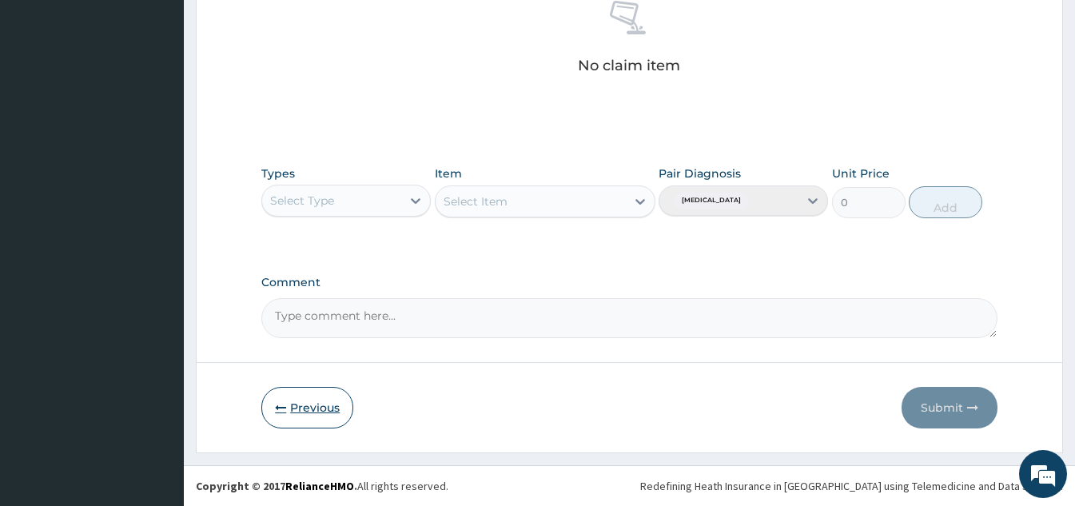
click at [319, 419] on button "Previous" at bounding box center [307, 408] width 92 height 42
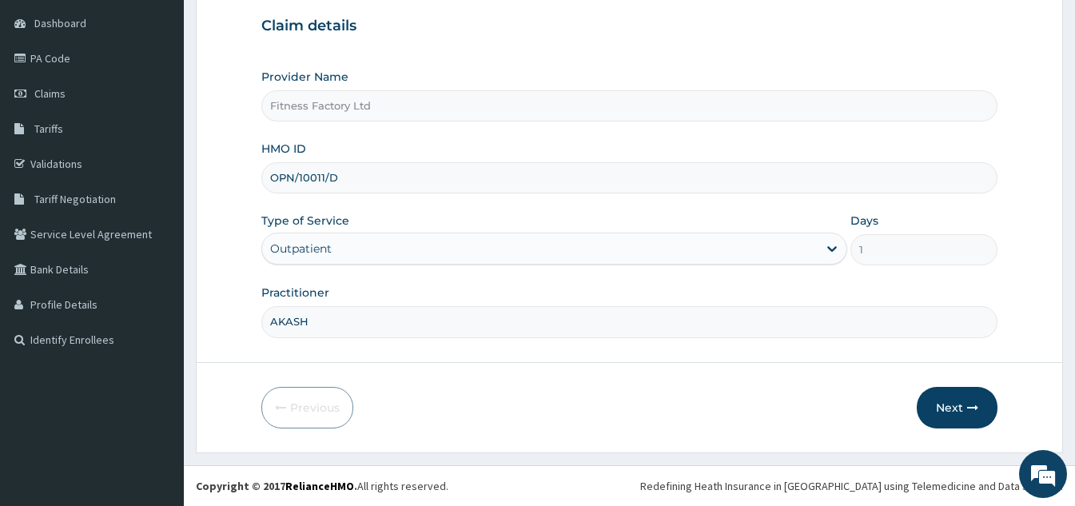
click at [518, 185] on input "OPN/10011/D" at bounding box center [629, 177] width 736 height 31
type input "OPN/10011/A"
click at [964, 412] on button "Next" at bounding box center [957, 408] width 81 height 42
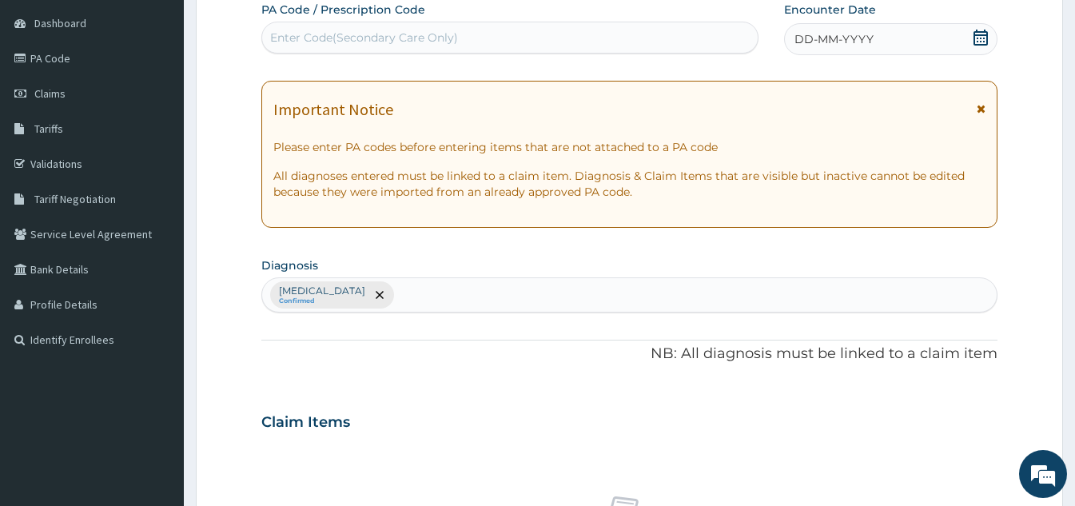
paste input "PA/AFBAD3"
type input "PA/AFBAD3"
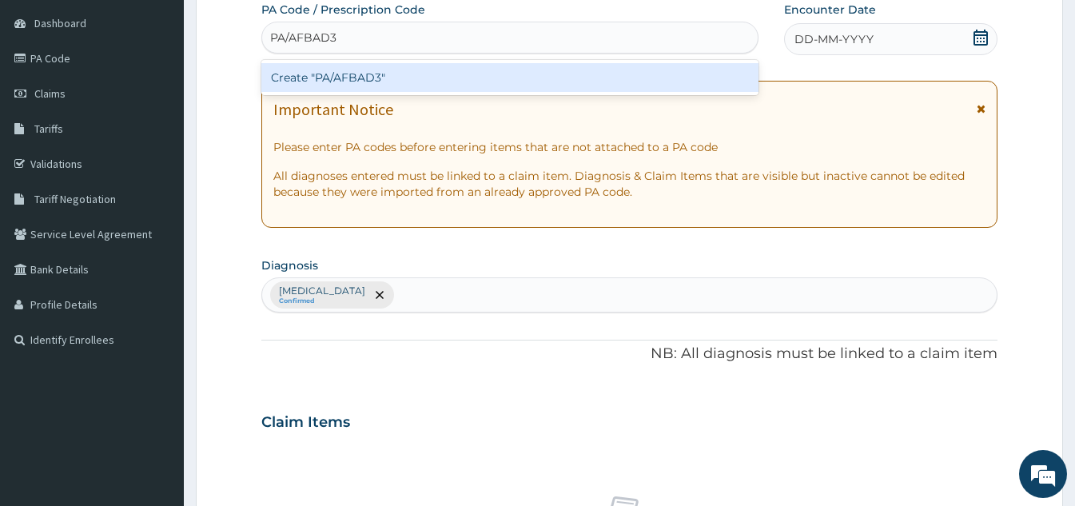
click at [502, 78] on div "Create "PA/AFBAD3"" at bounding box center [509, 77] width 497 height 29
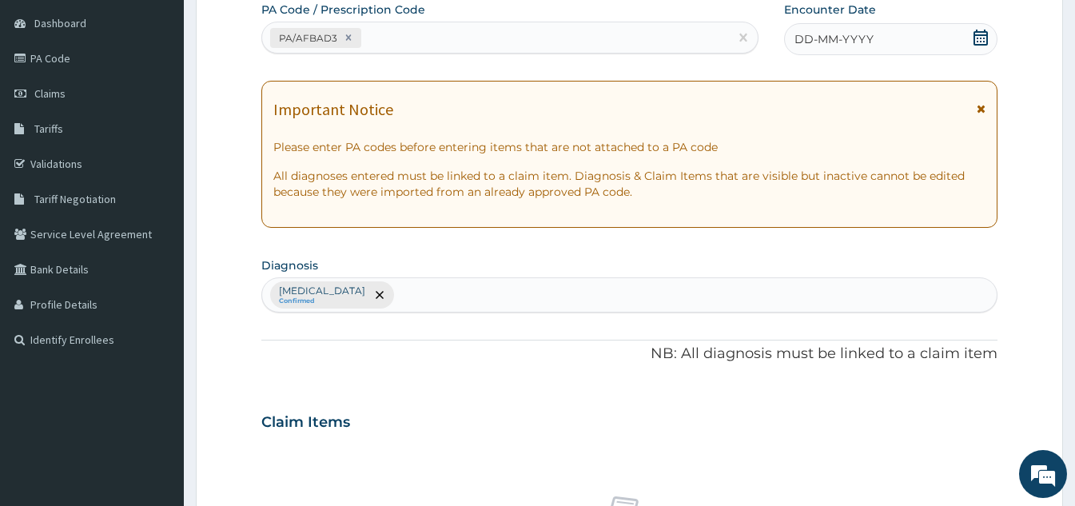
click at [937, 40] on div "DD-MM-YYYY" at bounding box center [890, 39] width 213 height 32
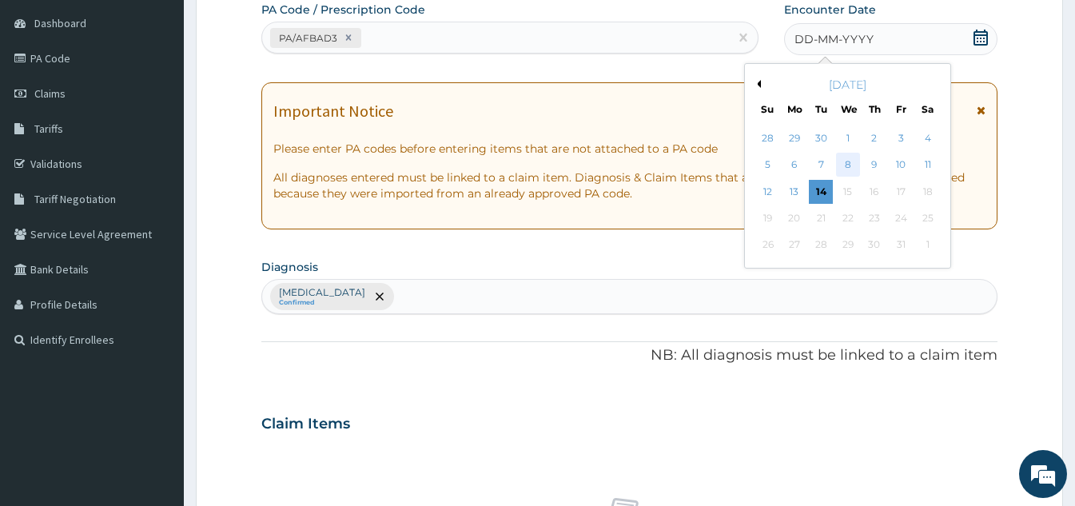
click at [854, 165] on div "8" at bounding box center [848, 165] width 24 height 24
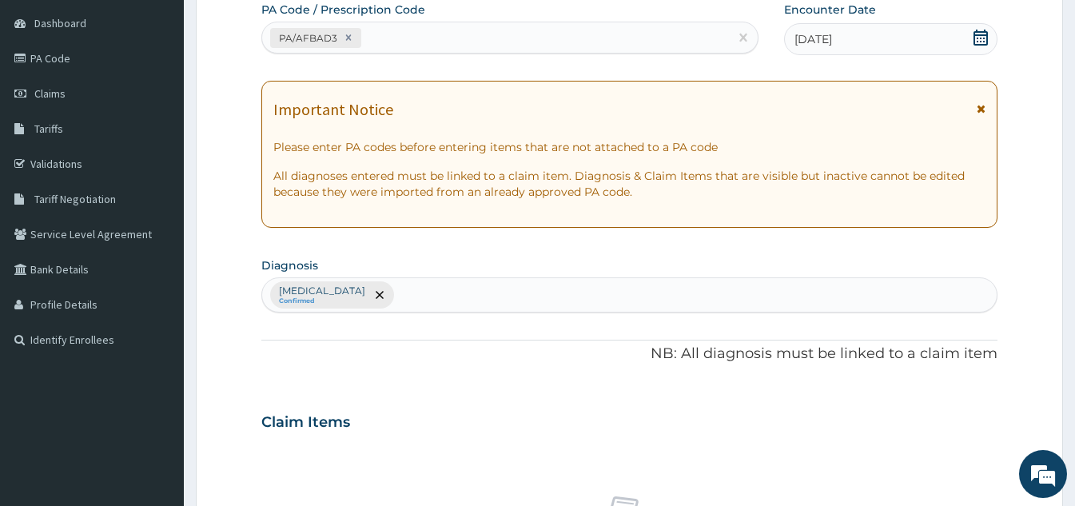
click at [882, 51] on div "08-10-2025" at bounding box center [890, 39] width 213 height 32
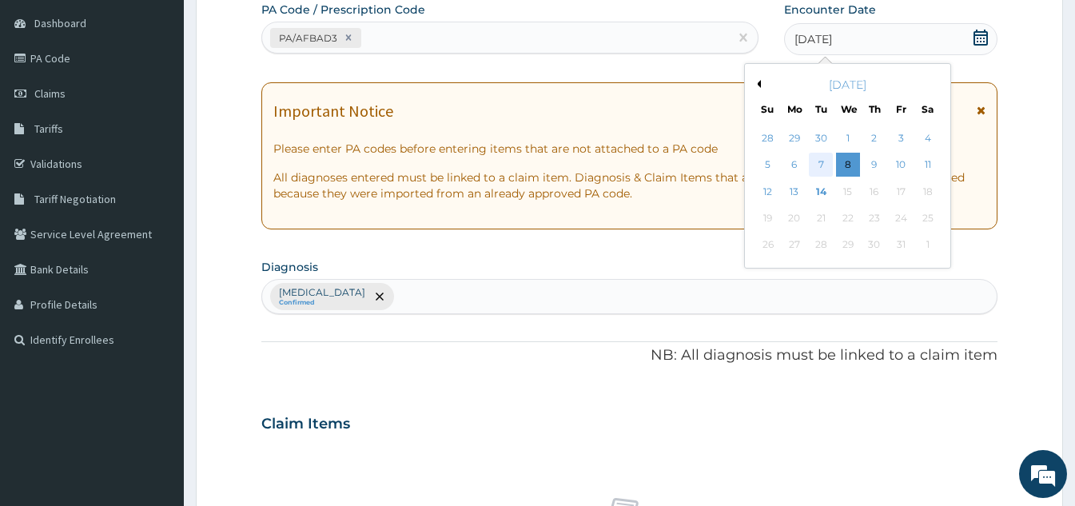
click at [825, 160] on div "7" at bounding box center [821, 165] width 24 height 24
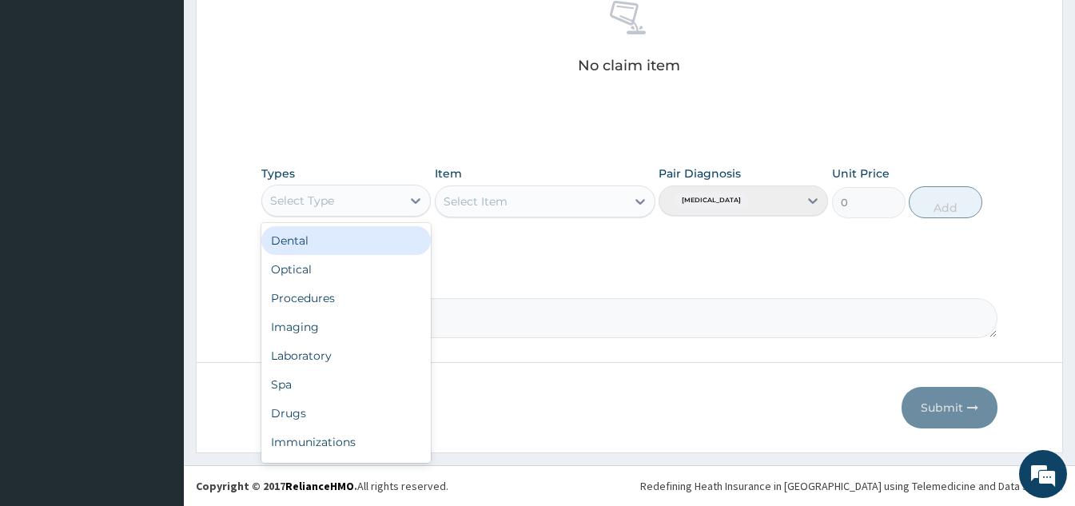
scroll to position [54, 0]
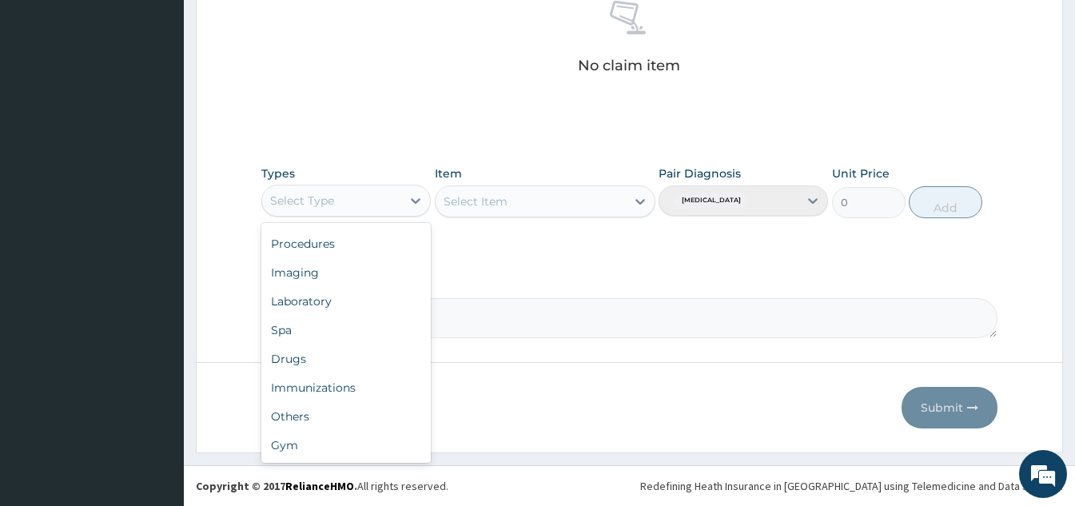
click at [336, 450] on div "Gym" at bounding box center [345, 445] width 169 height 29
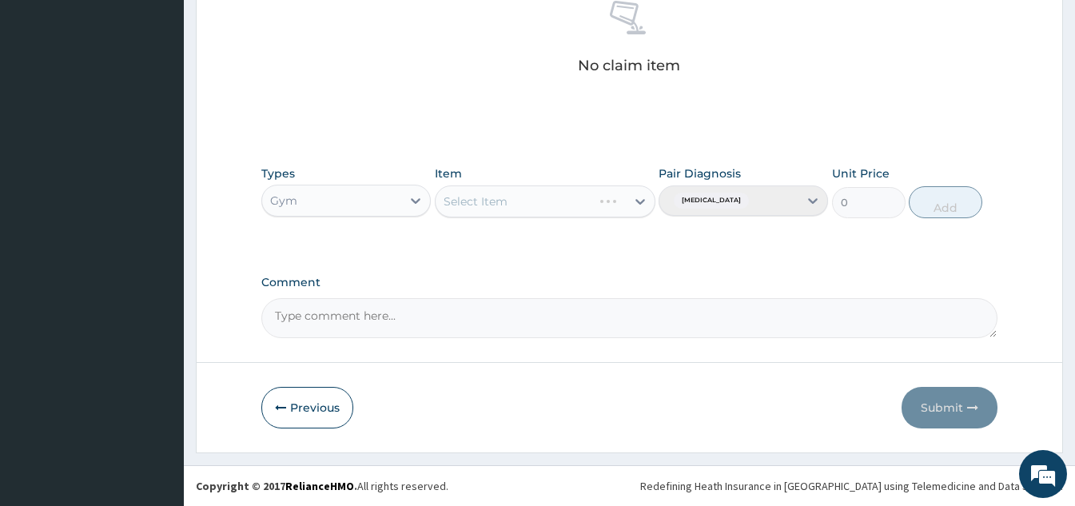
click at [515, 189] on div "Select Item" at bounding box center [545, 201] width 221 height 32
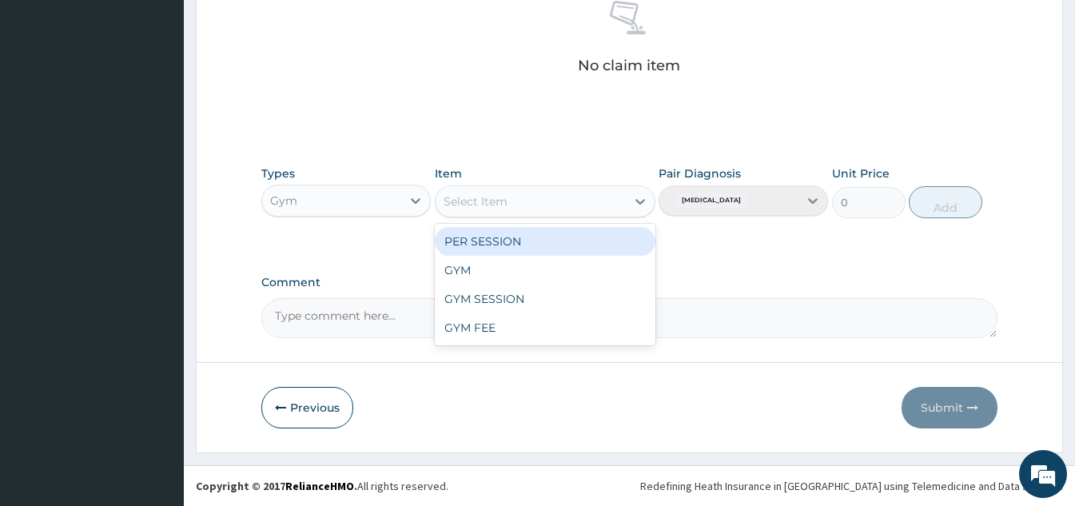
click at [526, 265] on div "GYM" at bounding box center [545, 270] width 221 height 29
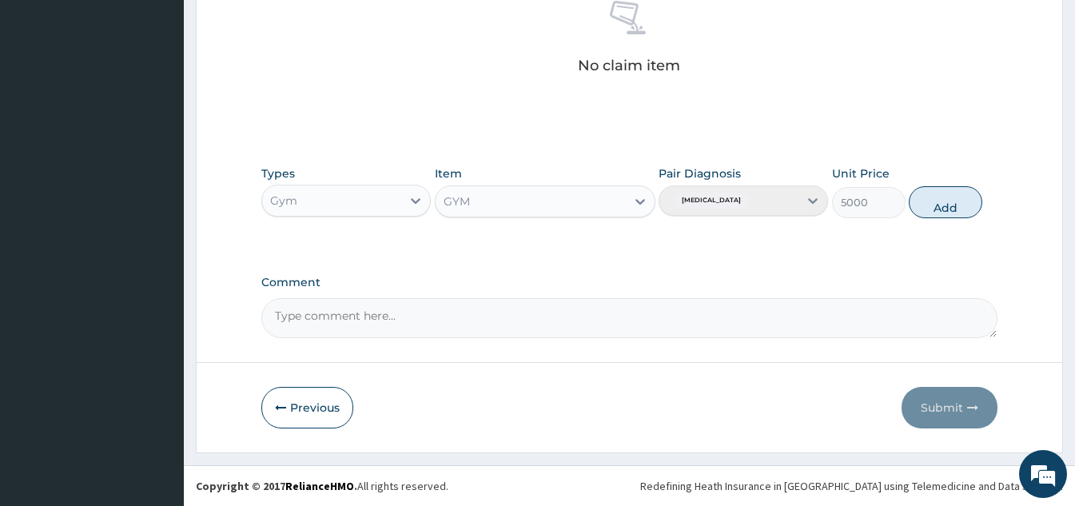
click at [975, 228] on div "Types Gym Item option GYM, selected. Select is focused ,type to refine list, pr…" at bounding box center [629, 203] width 736 height 93
click at [957, 211] on button "Add" at bounding box center [946, 202] width 74 height 32
type input "0"
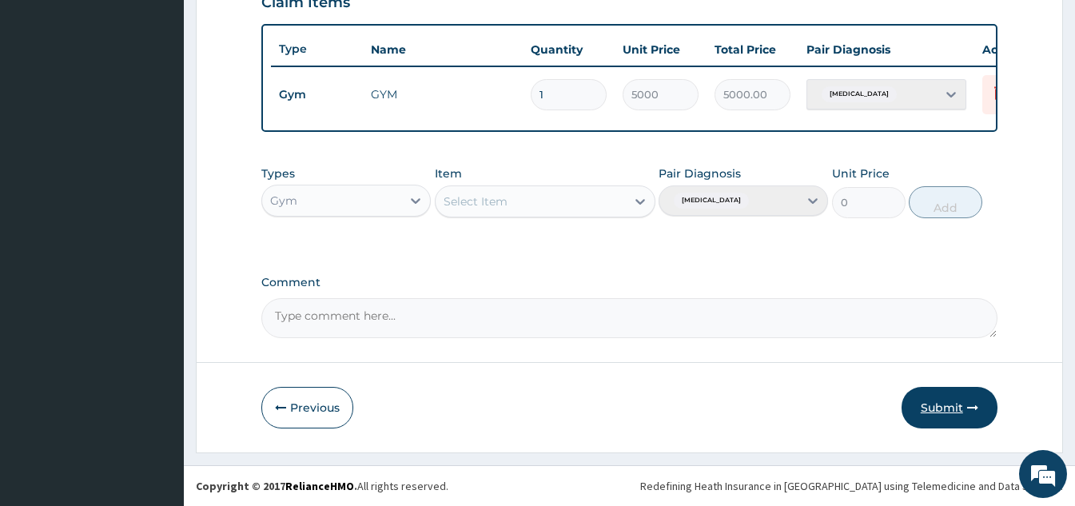
click at [953, 409] on button "Submit" at bounding box center [949, 408] width 96 height 42
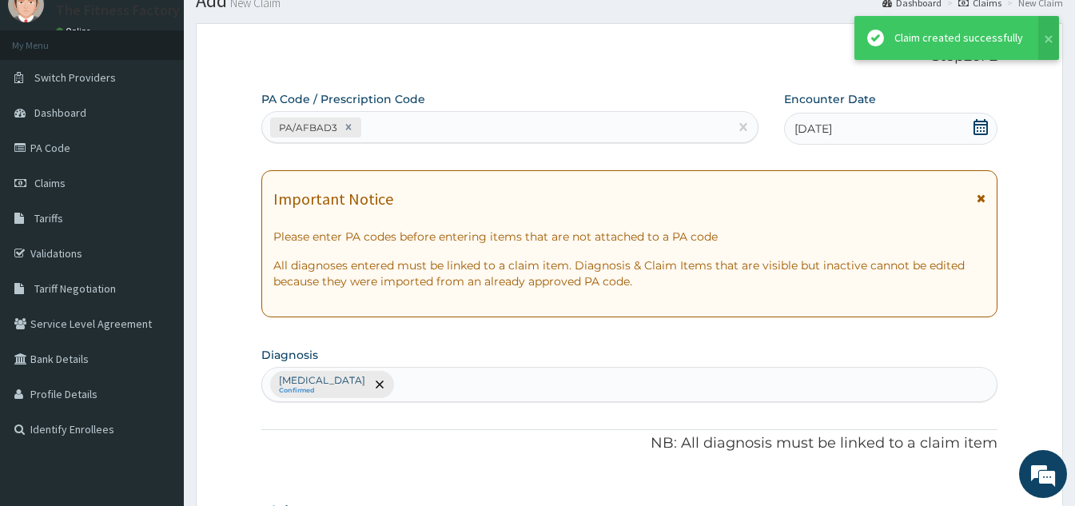
scroll to position [583, 0]
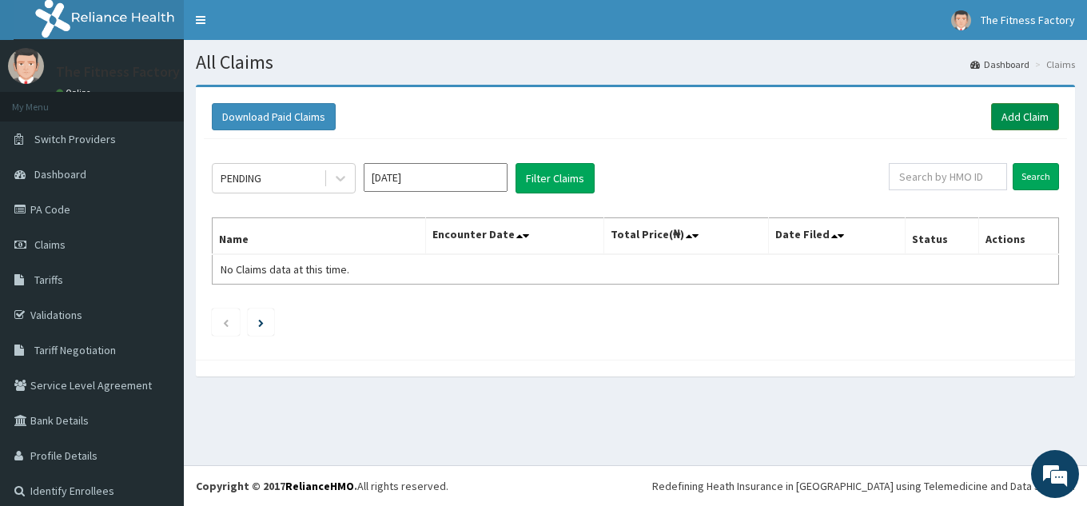
click at [1000, 129] on link "Add Claim" at bounding box center [1025, 116] width 68 height 27
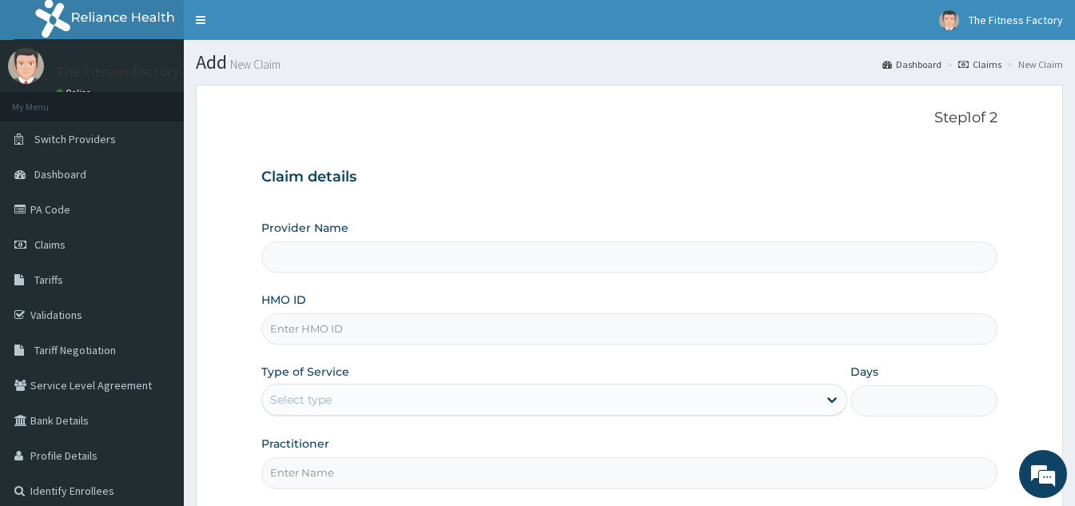
type input "Fitness Factory Ltd"
type input "1"
click at [436, 332] on input "HMO ID" at bounding box center [629, 328] width 736 height 31
type input "B"
click at [80, 235] on link "Claims" at bounding box center [92, 244] width 184 height 35
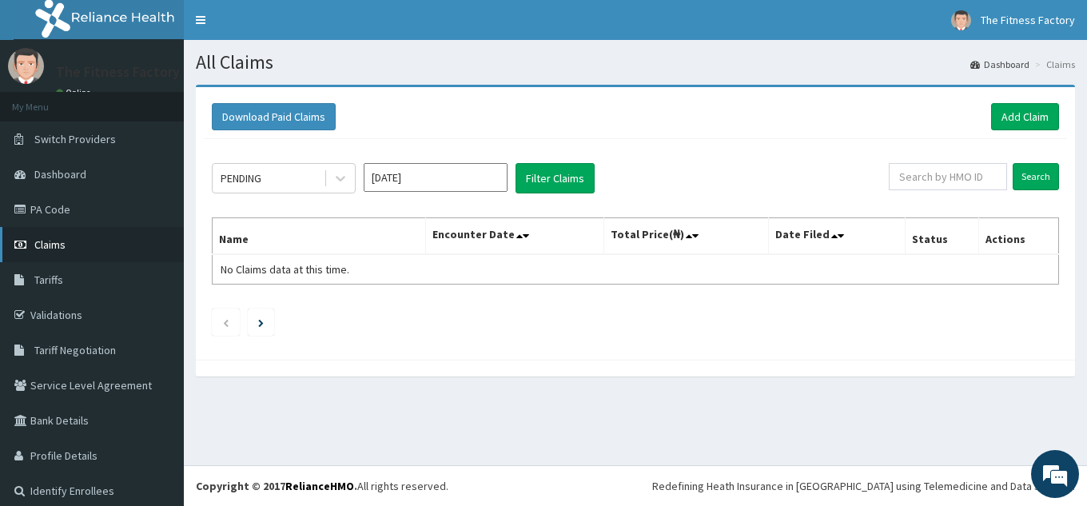
click at [106, 229] on link "Claims" at bounding box center [92, 244] width 184 height 35
click at [698, 159] on div "PENDING [DATE] Filter Claims Search Name Encounter Date Total Price(₦) Date Fil…" at bounding box center [635, 245] width 863 height 213
